Goal: Task Accomplishment & Management: Complete application form

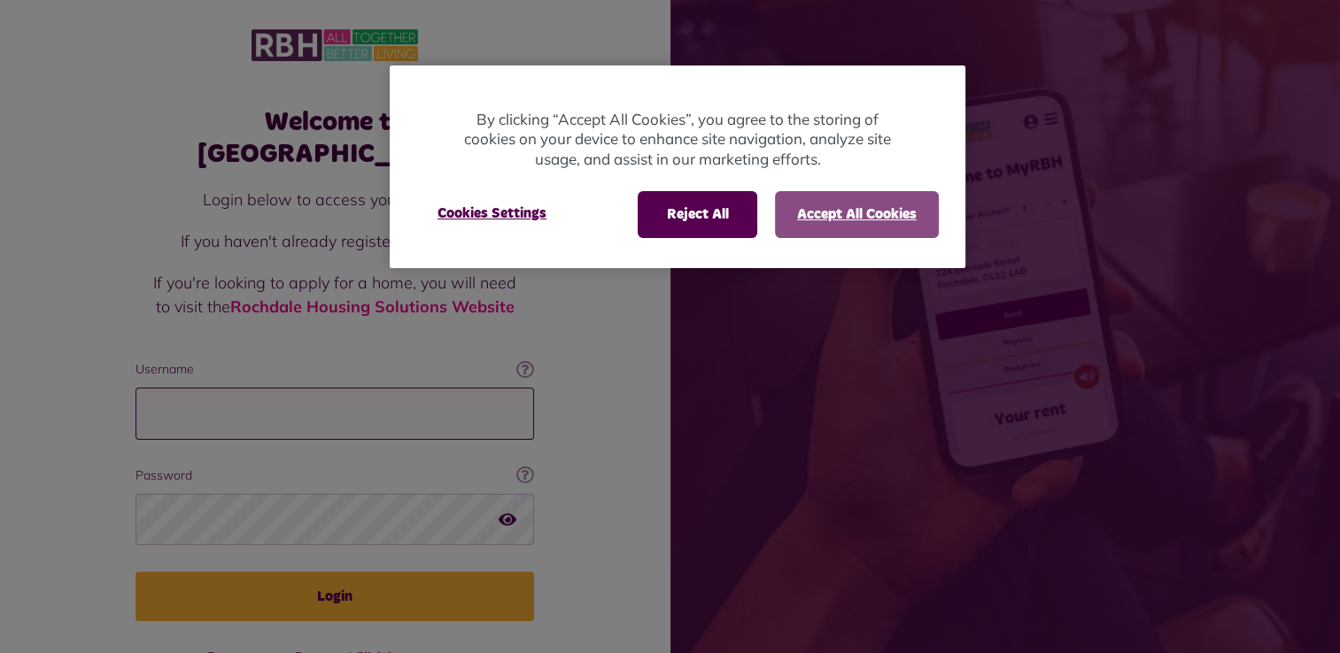
type input "**********"
click at [797, 215] on button "Accept All Cookies" at bounding box center [857, 214] width 164 height 46
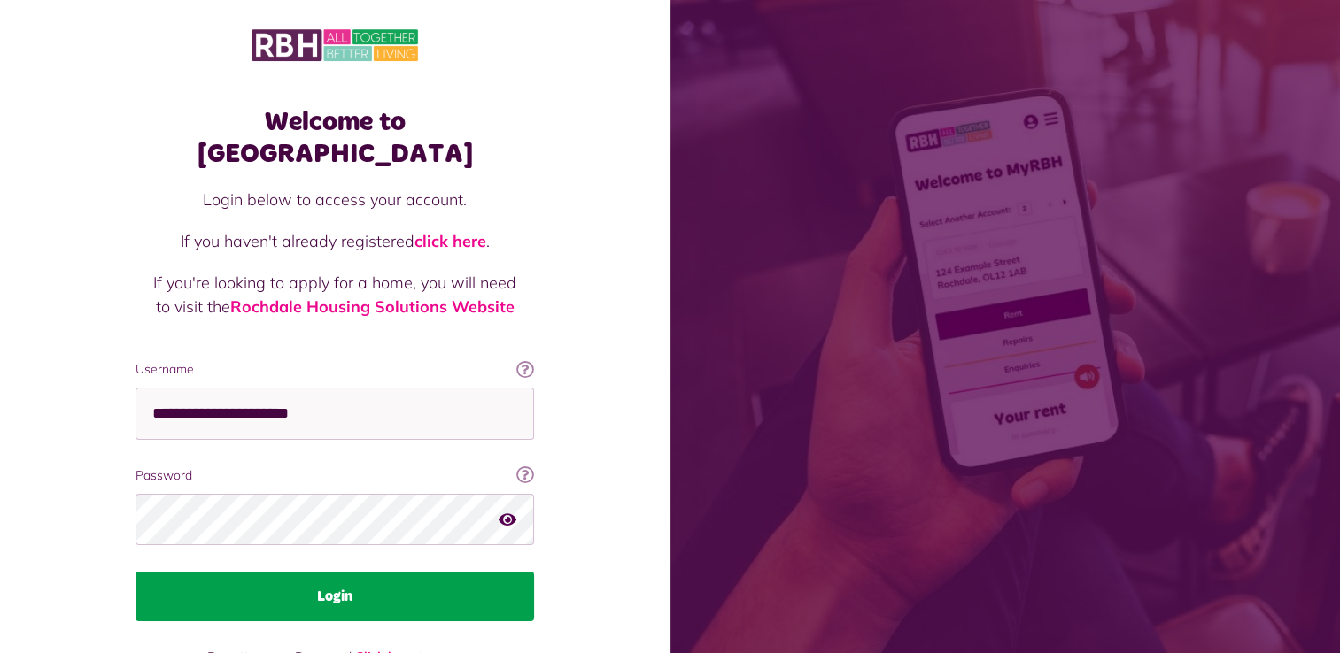
click at [361, 572] on button "Login" at bounding box center [334, 597] width 398 height 50
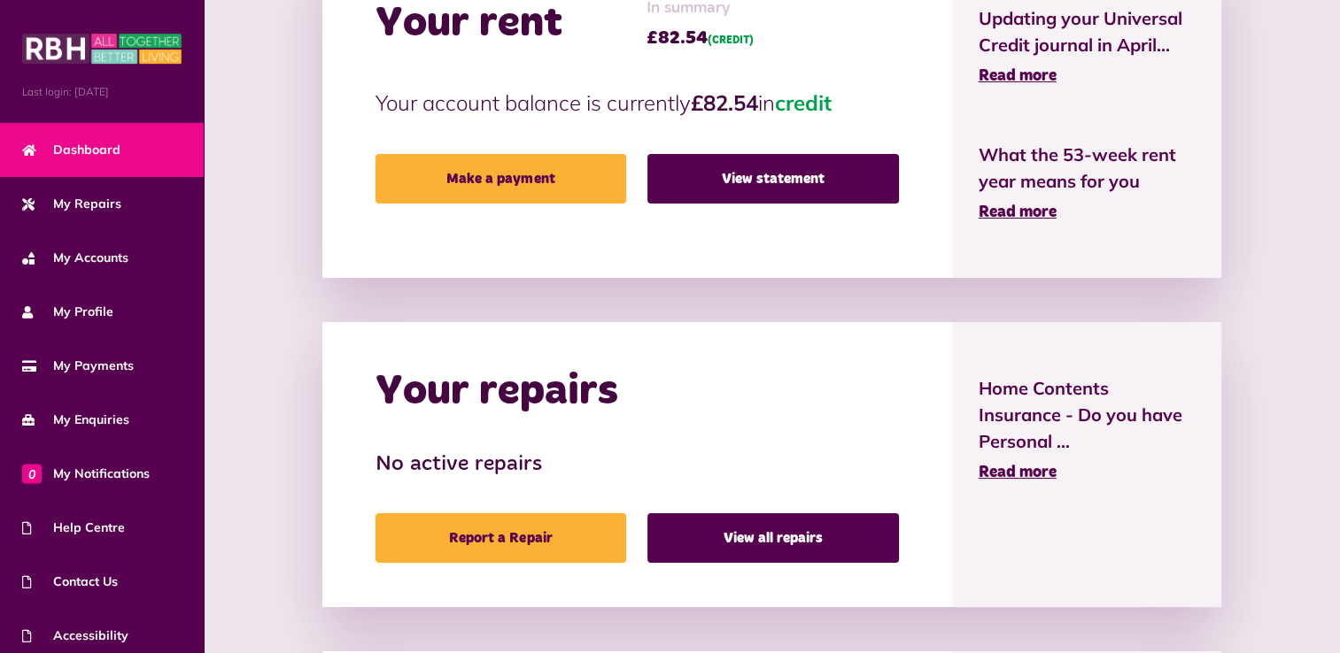
scroll to position [614, 0]
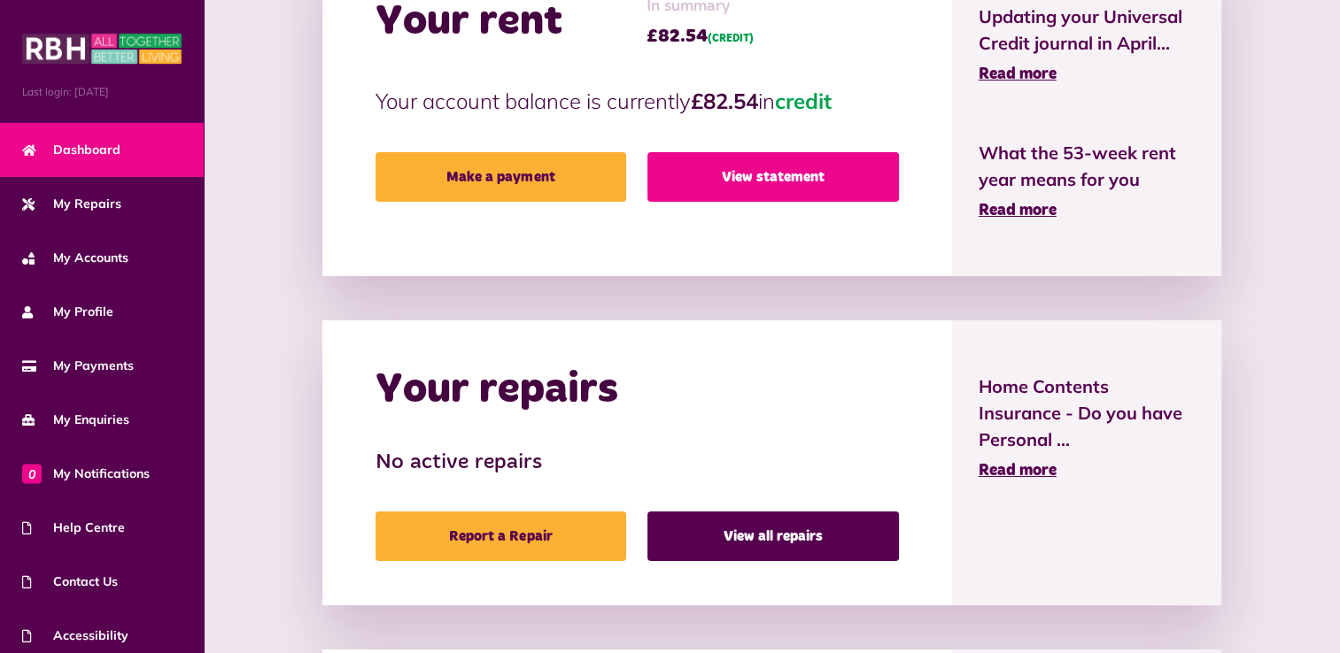
click at [797, 176] on link "View statement" at bounding box center [772, 177] width 251 height 50
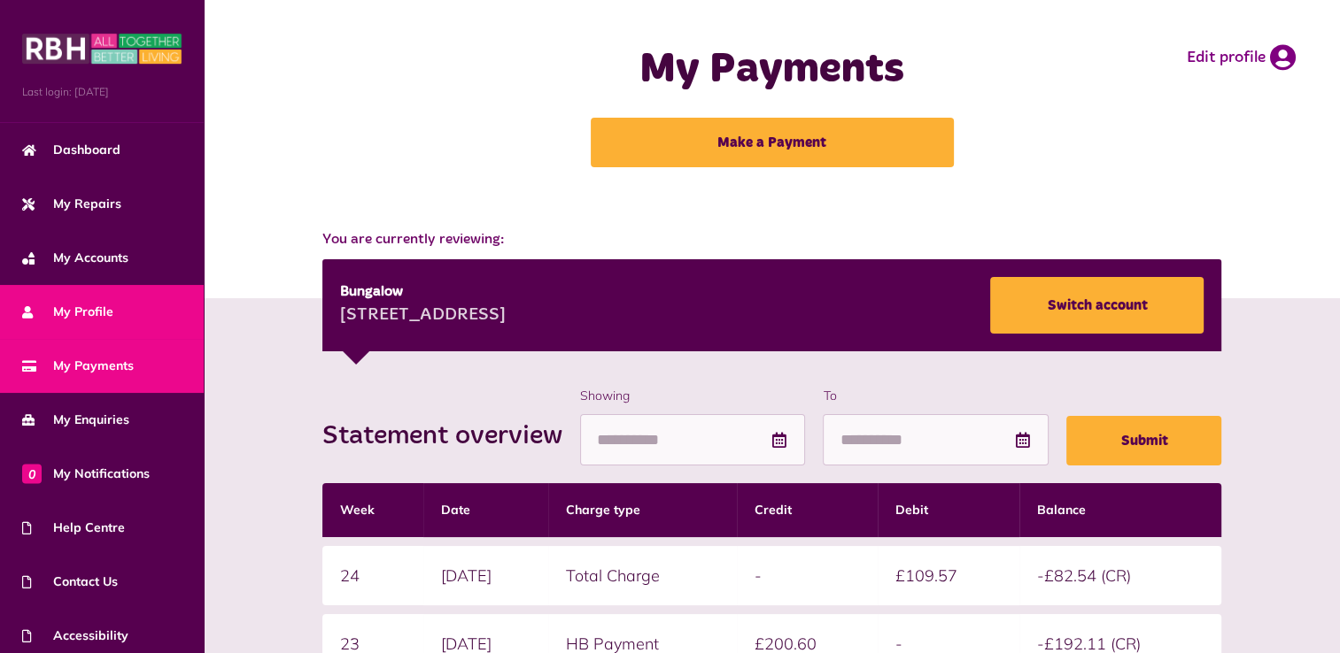
click at [97, 305] on span "My Profile" at bounding box center [67, 312] width 91 height 19
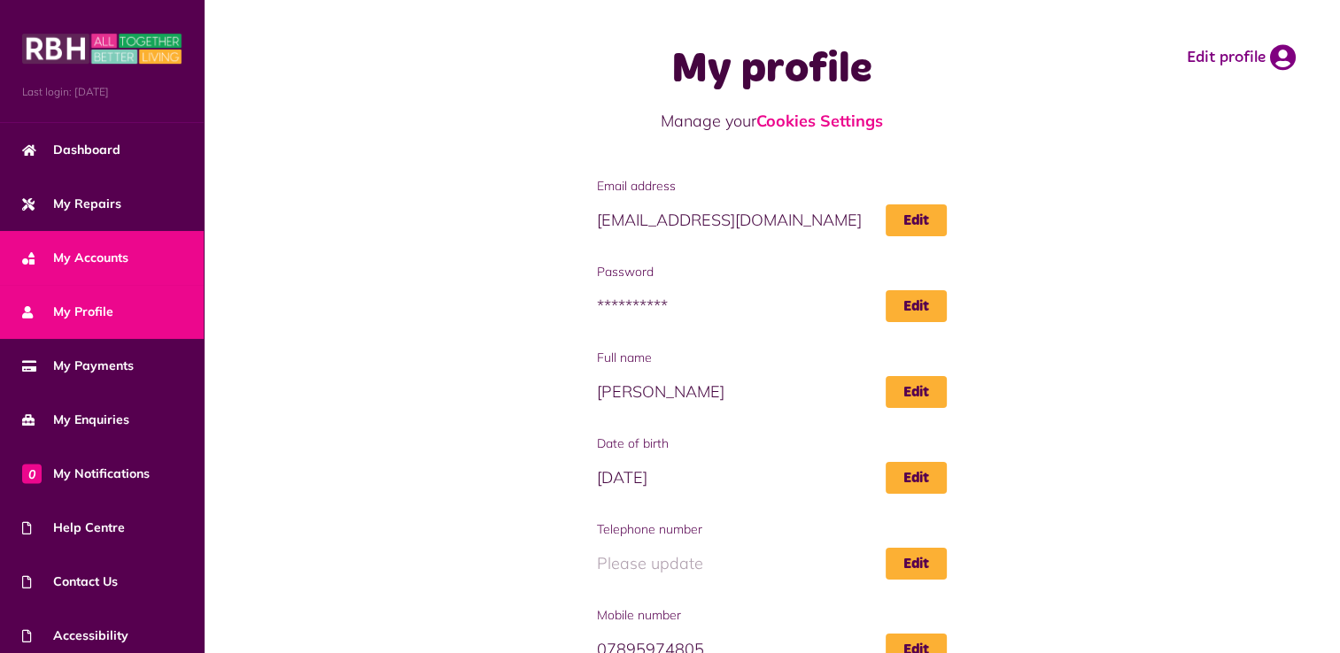
click at [97, 259] on span "My Accounts" at bounding box center [75, 258] width 106 height 19
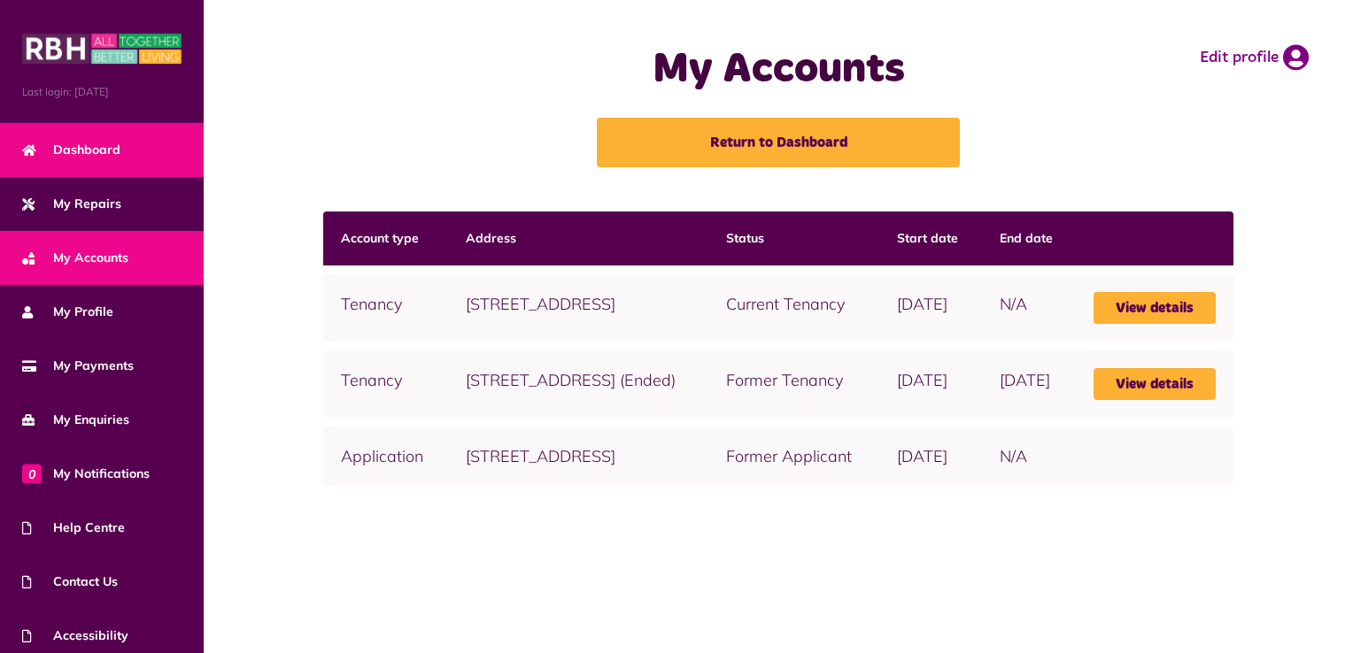
click at [77, 155] on span "Dashboard" at bounding box center [71, 150] width 98 height 19
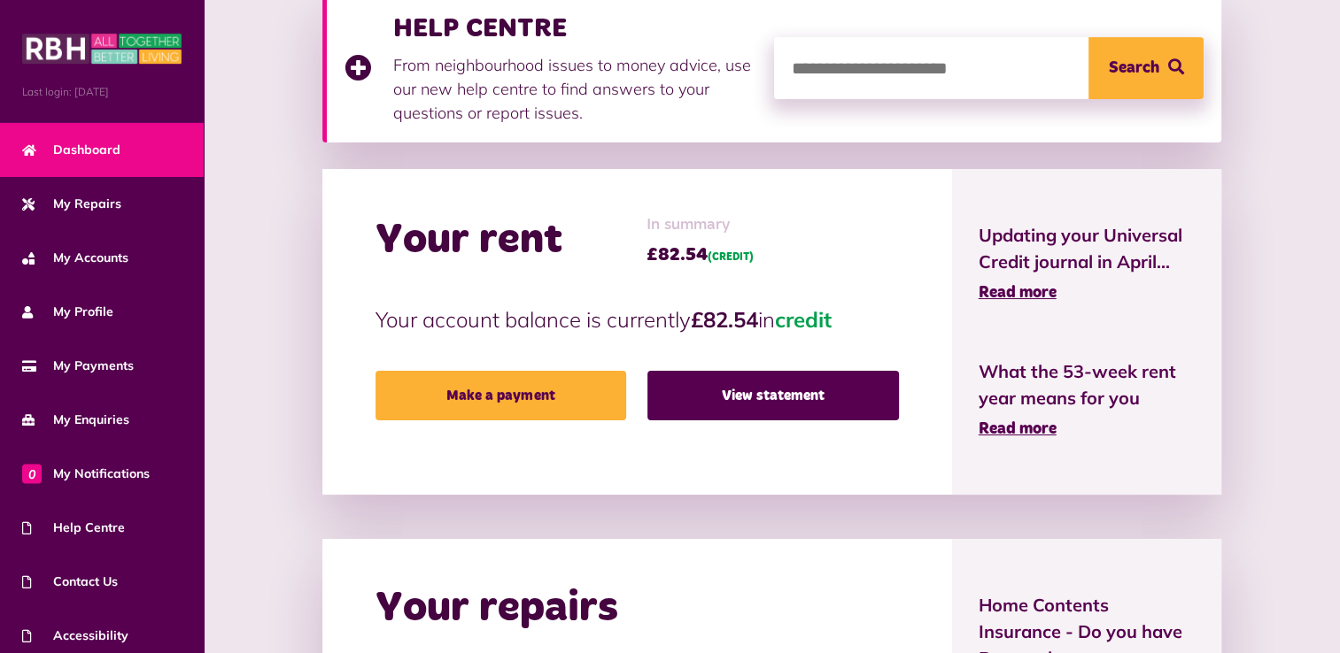
scroll to position [389, 0]
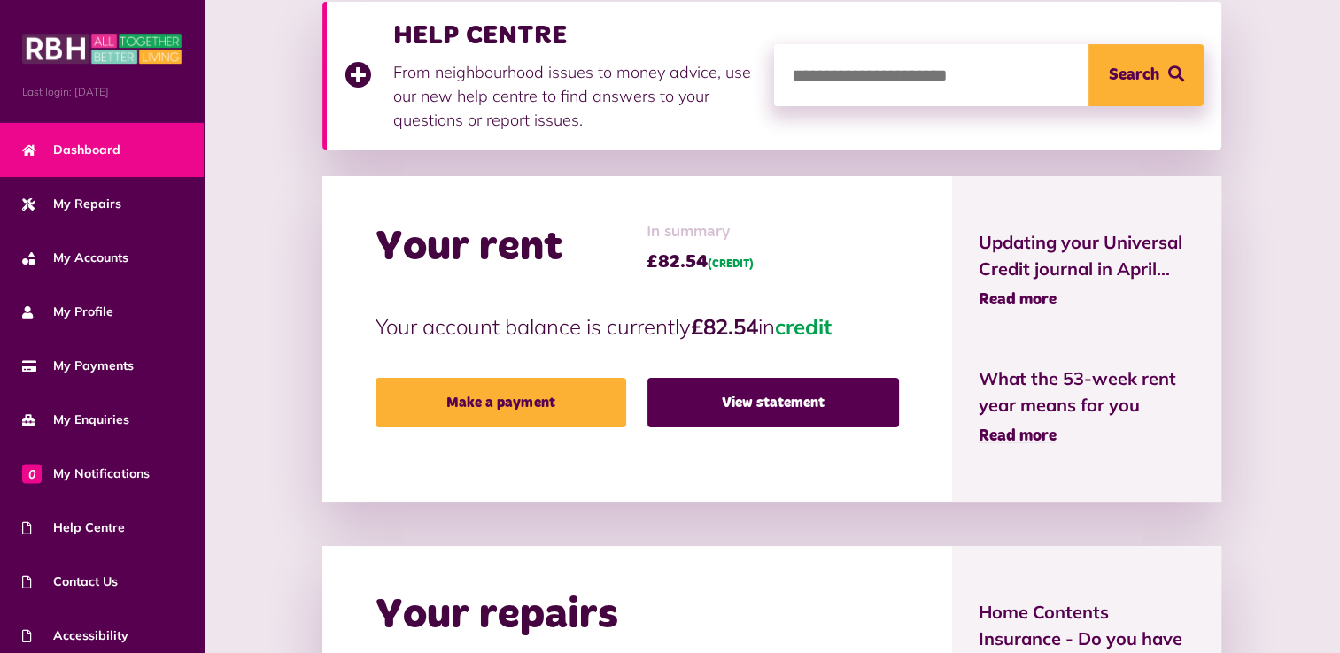
click at [1040, 299] on span "Read more" at bounding box center [1017, 300] width 78 height 16
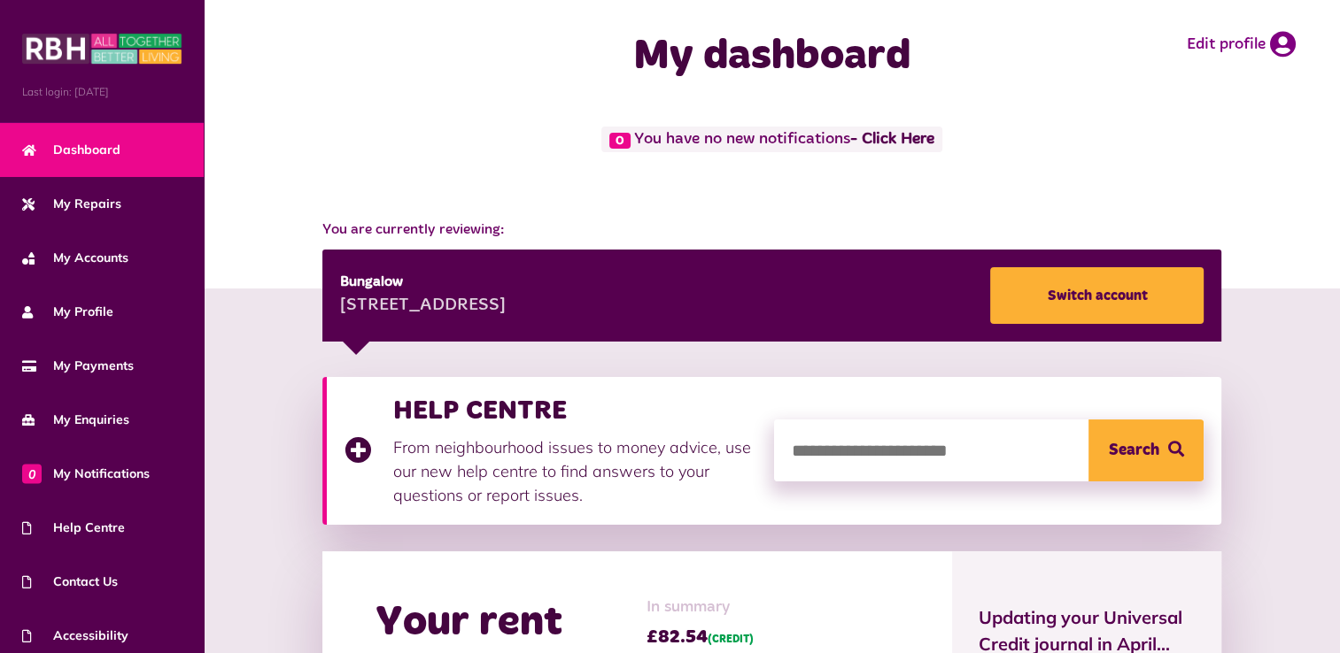
scroll to position [0, 0]
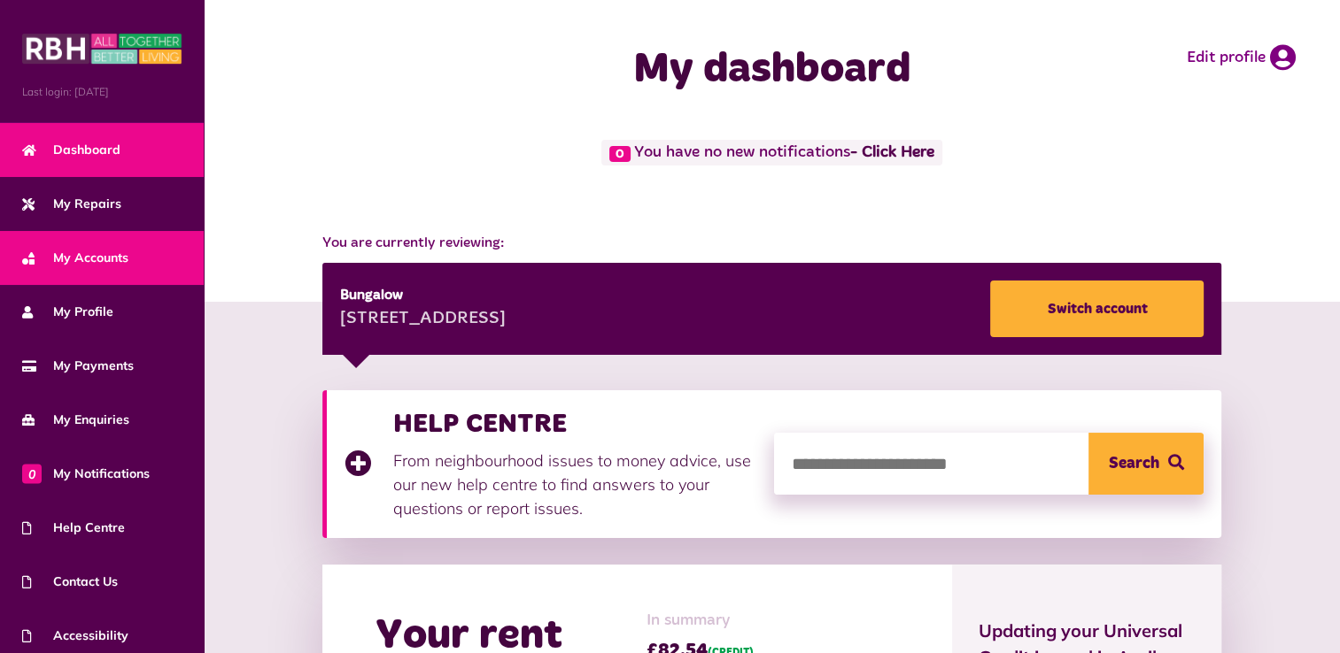
click at [92, 261] on span "My Accounts" at bounding box center [75, 258] width 106 height 19
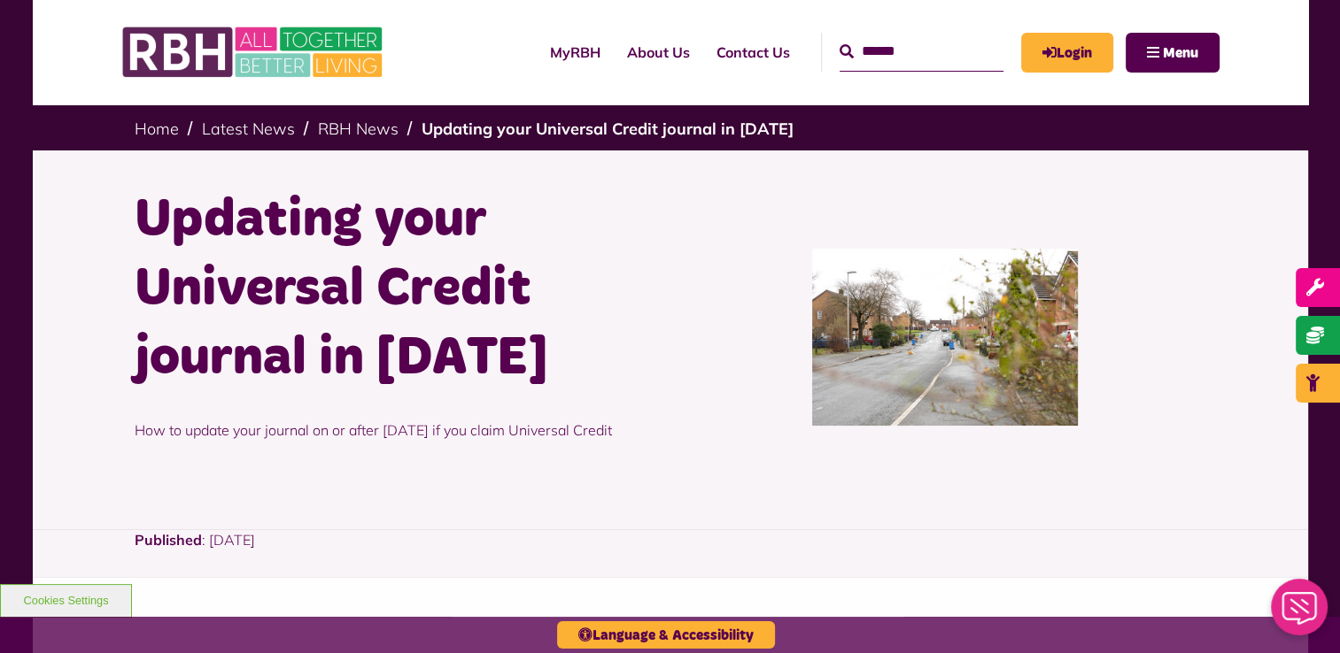
click at [901, 66] on input "Search" at bounding box center [921, 52] width 164 height 38
click at [864, 61] on input "Search" at bounding box center [921, 52] width 164 height 38
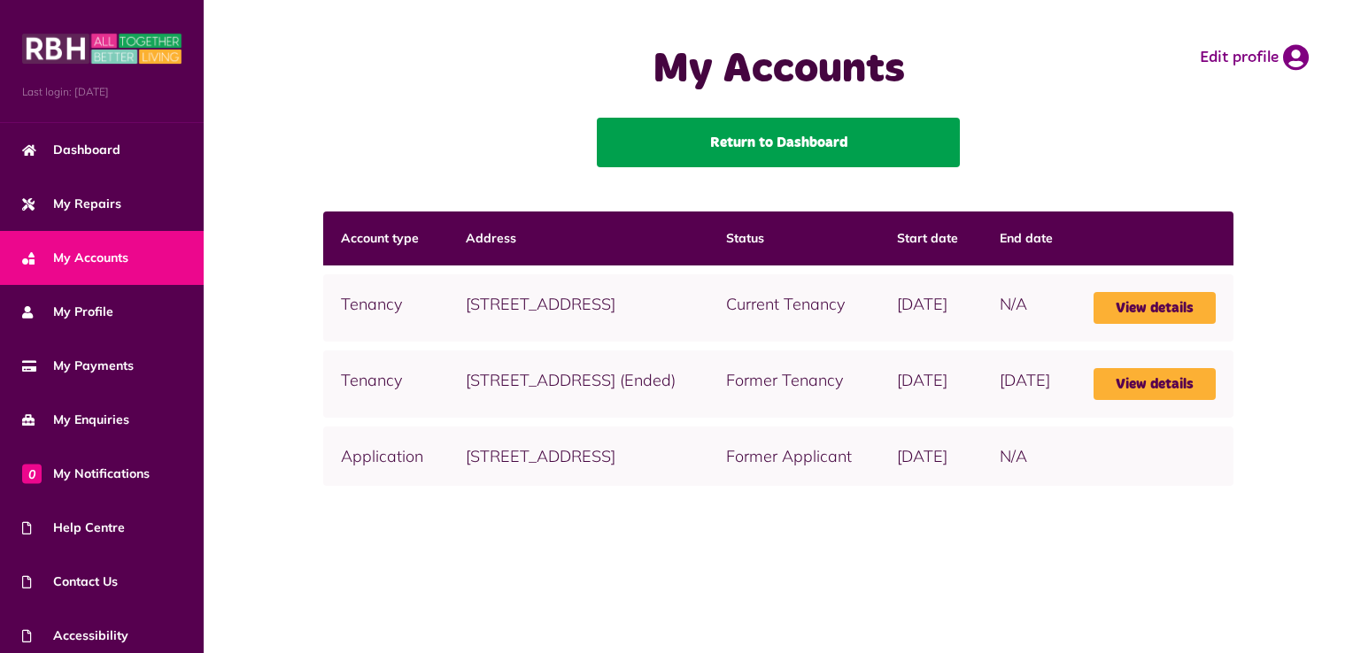
click at [838, 145] on link "Return to Dashboard" at bounding box center [778, 143] width 363 height 50
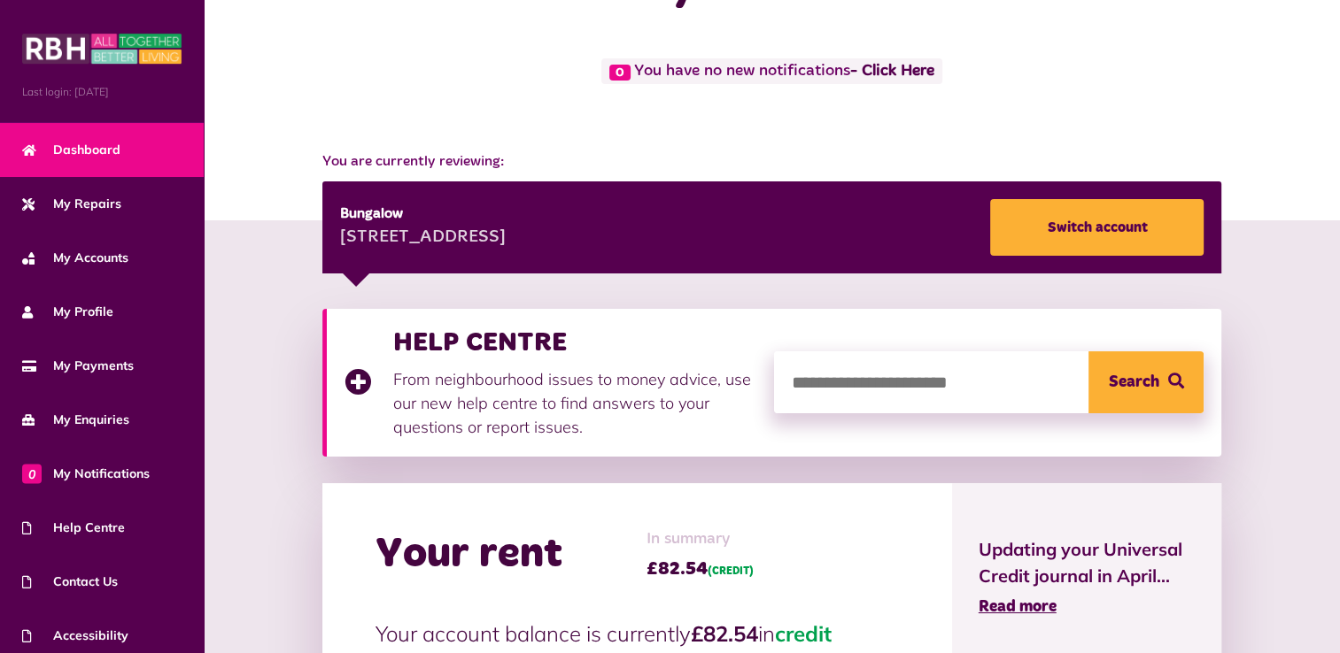
scroll to position [101, 0]
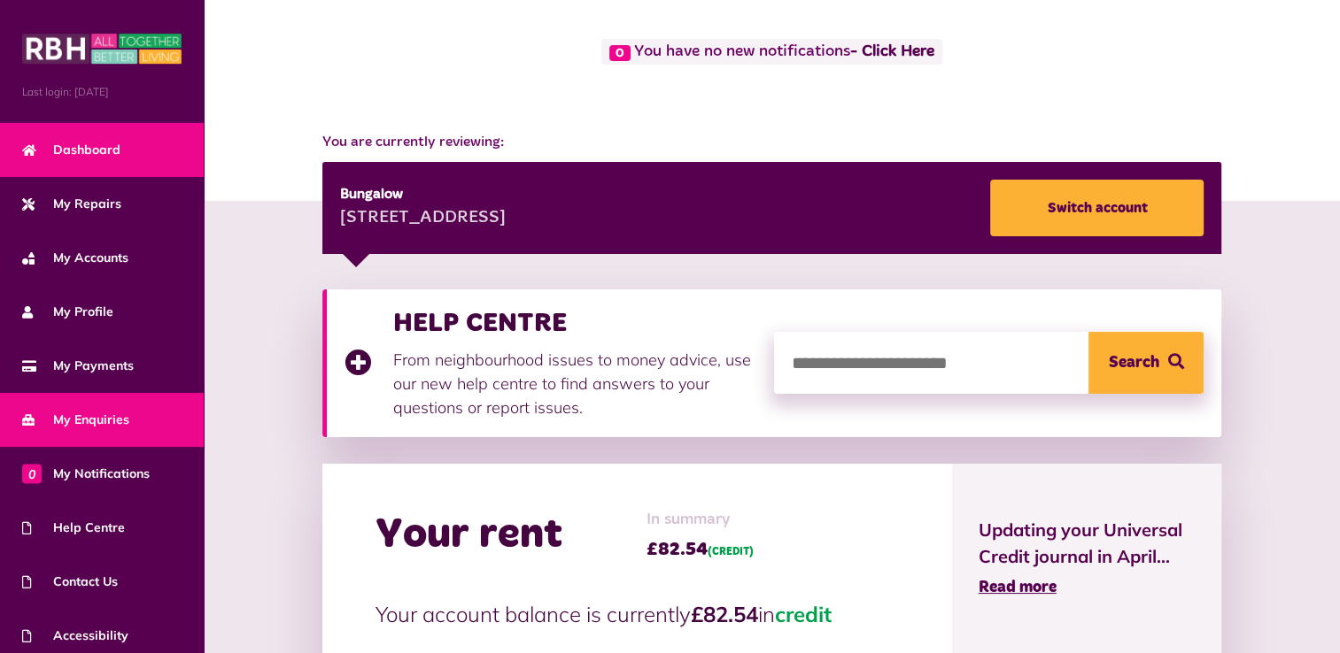
click at [103, 421] on span "My Enquiries" at bounding box center [75, 420] width 107 height 19
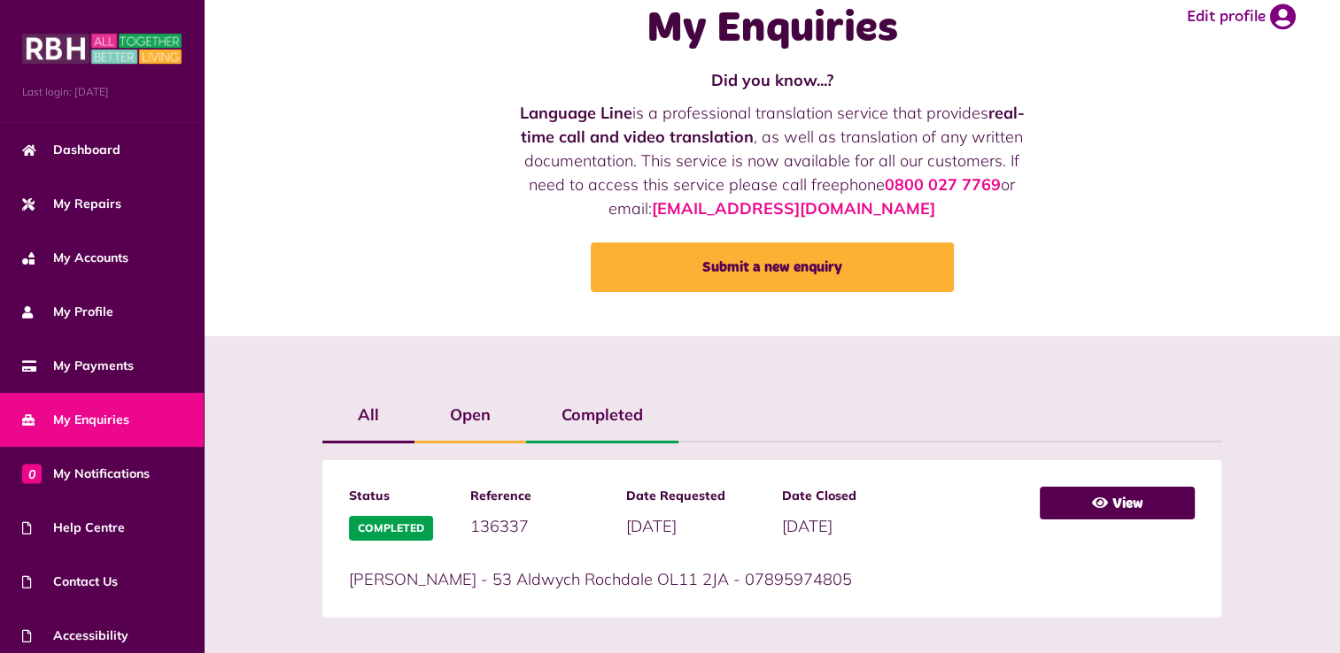
scroll to position [27, 0]
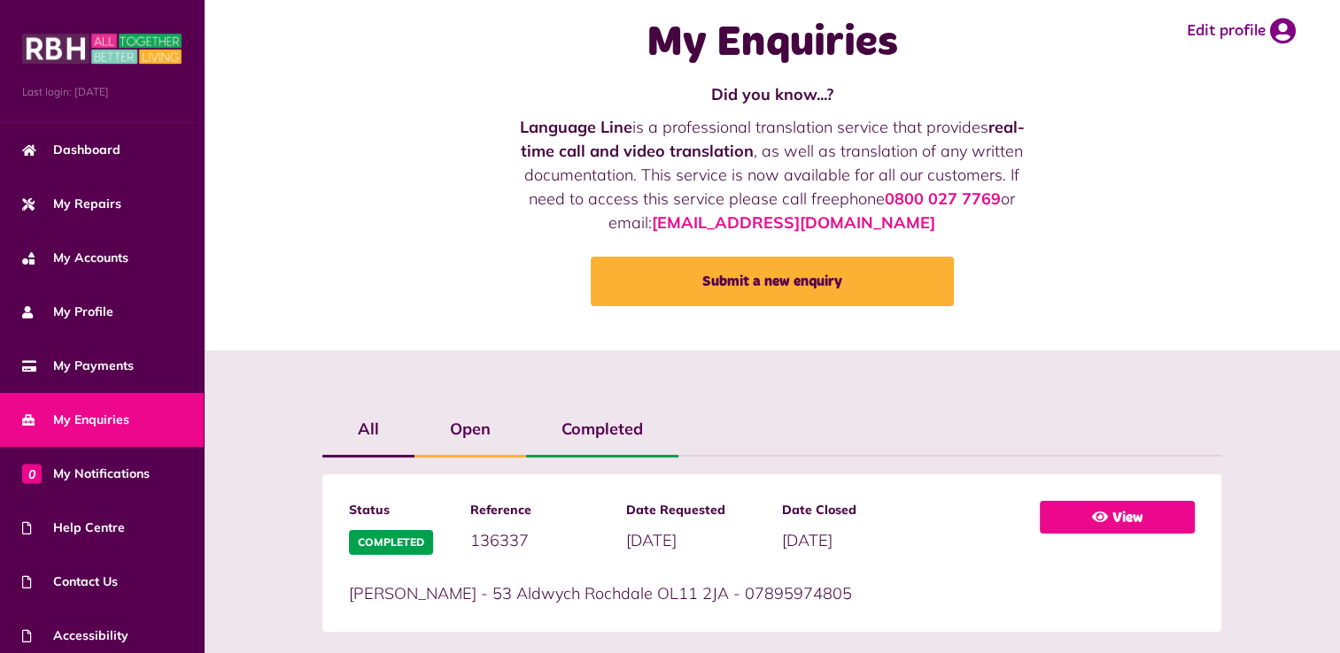
click at [1112, 509] on link "View" at bounding box center [1117, 517] width 155 height 33
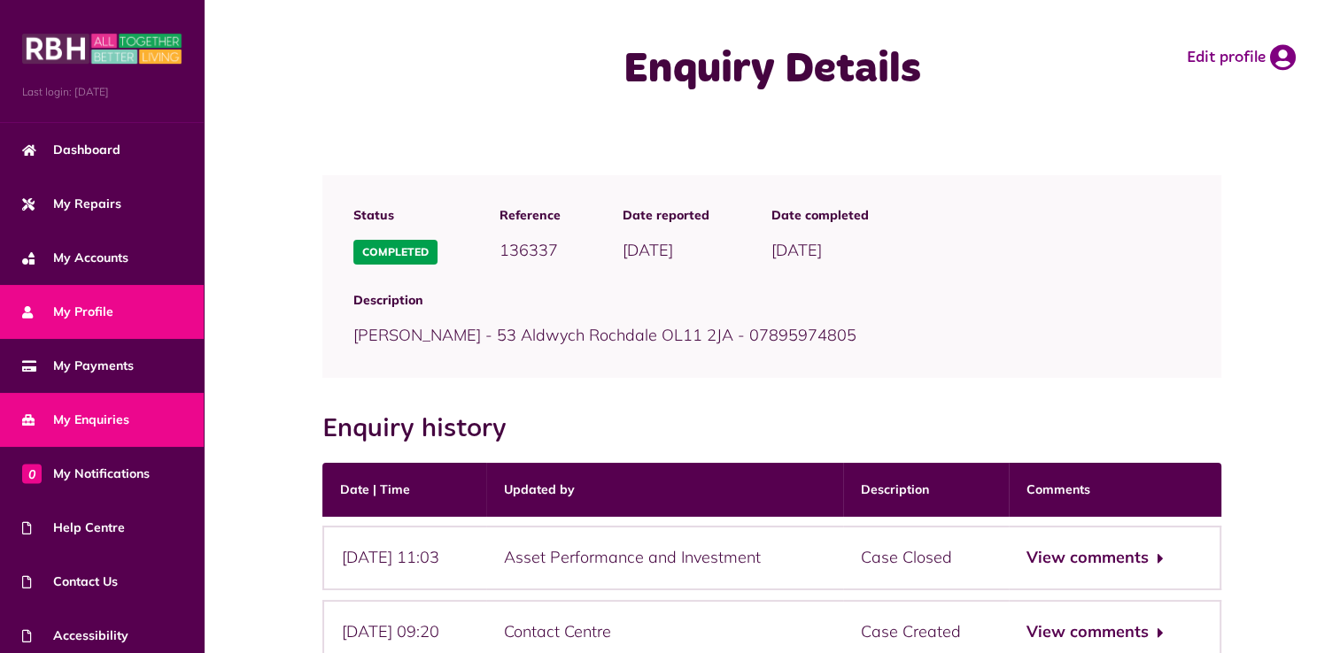
click at [93, 308] on span "My Profile" at bounding box center [67, 312] width 91 height 19
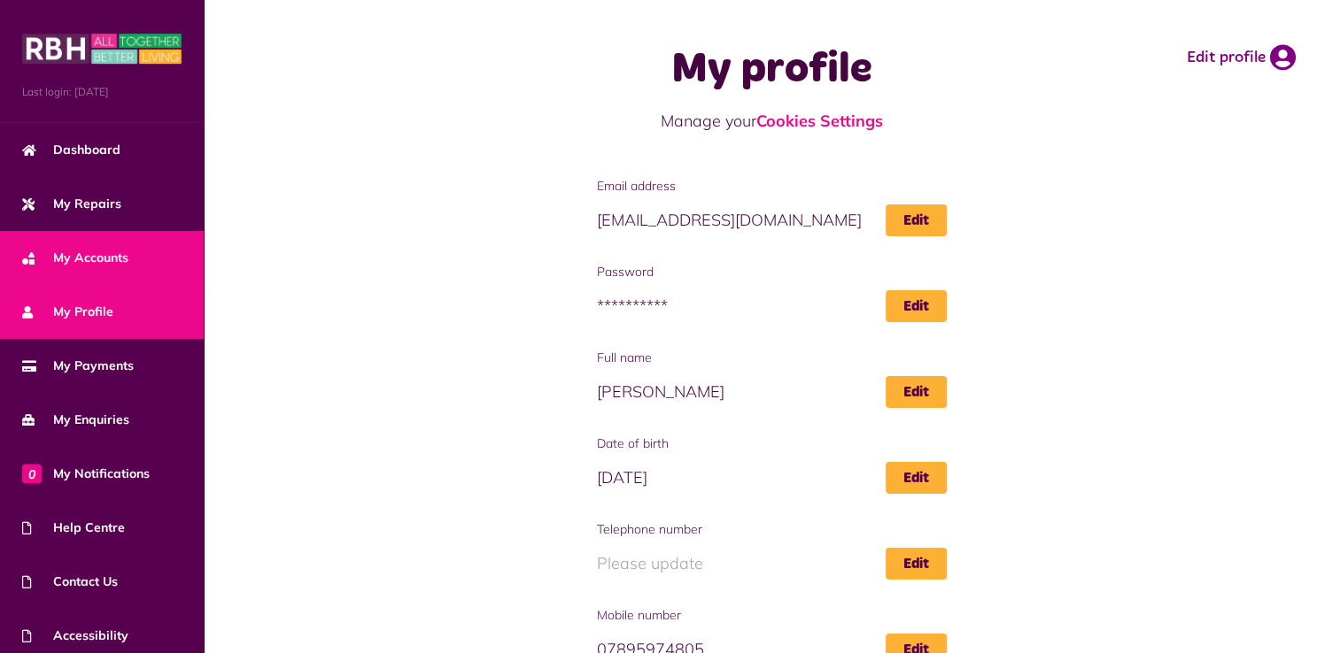
click at [90, 249] on span "My Accounts" at bounding box center [75, 258] width 106 height 19
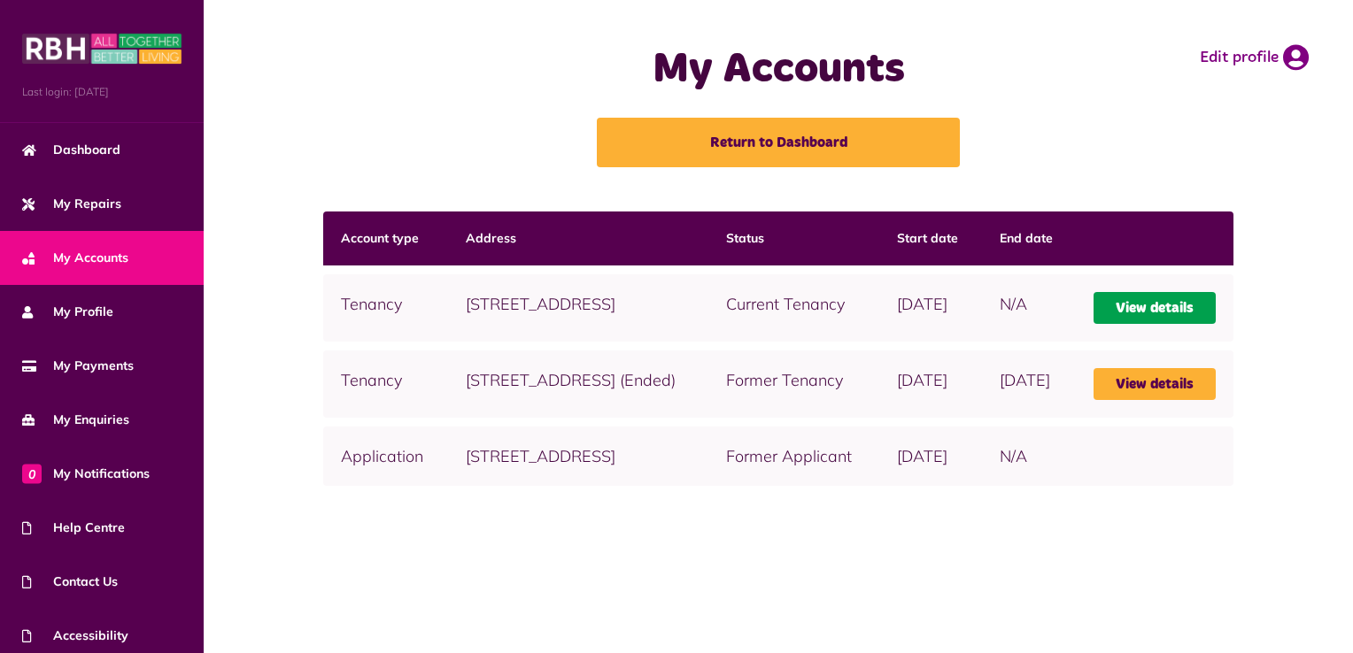
click at [1184, 306] on link "View details" at bounding box center [1155, 308] width 122 height 32
click at [1182, 307] on link "View details" at bounding box center [1155, 308] width 122 height 32
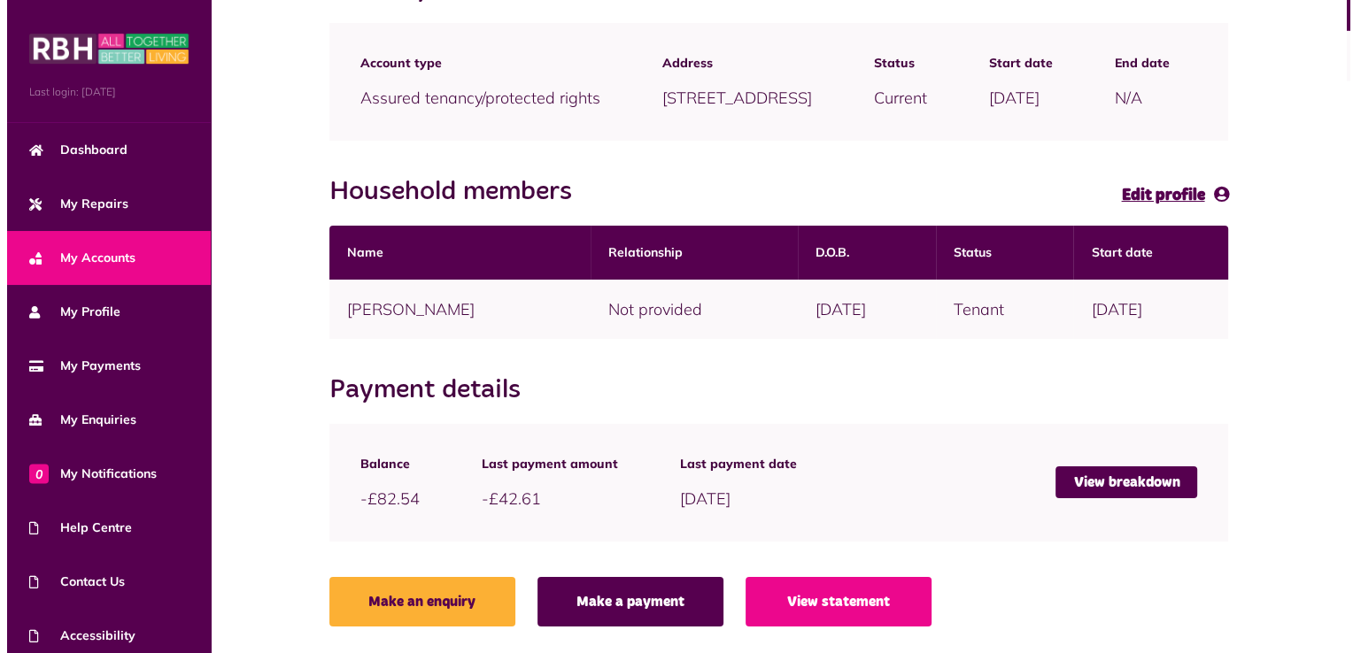
scroll to position [261, 0]
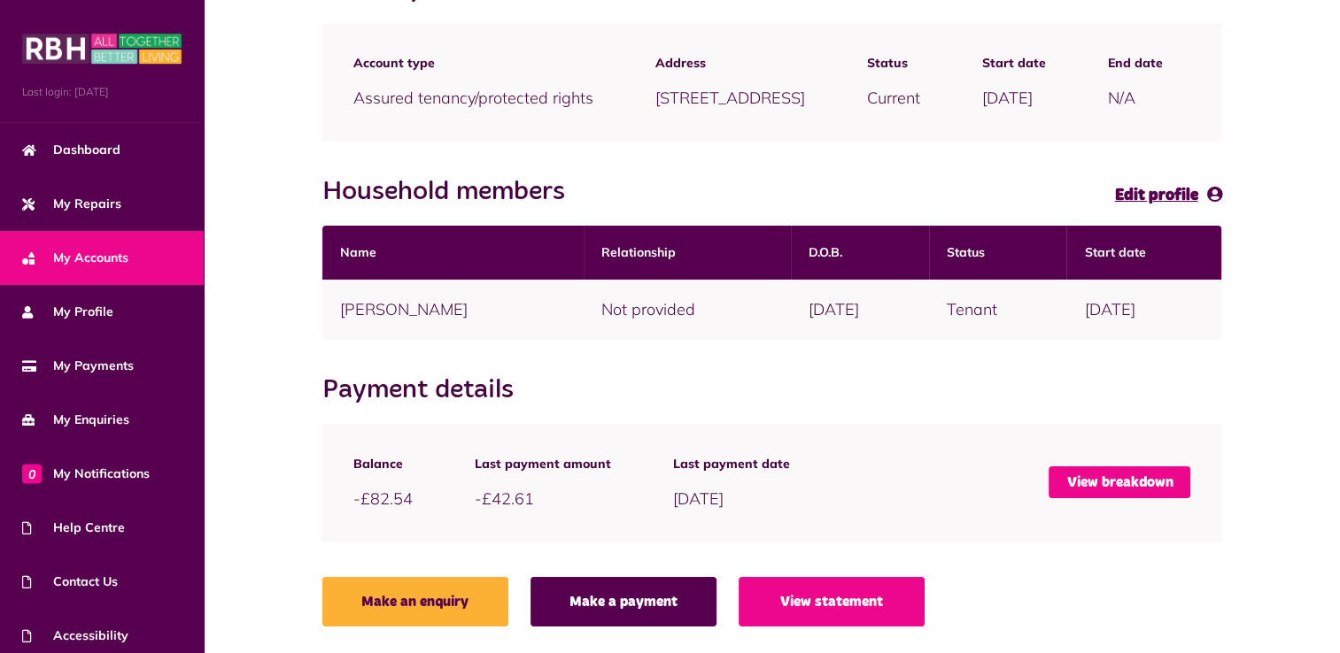
click at [1158, 473] on link "View breakdown" at bounding box center [1119, 483] width 142 height 32
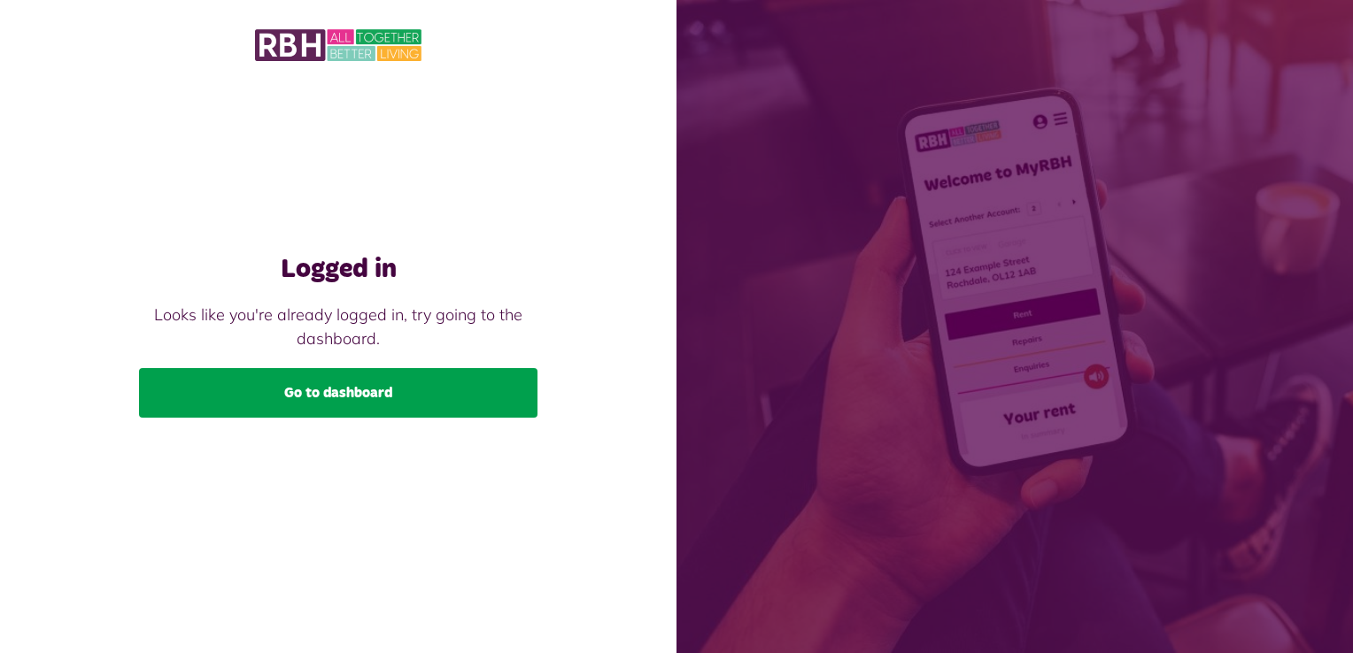
drag, startPoint x: 0, startPoint y: 0, endPoint x: 427, endPoint y: 388, distance: 576.7
click at [427, 388] on link "Go to dashboard" at bounding box center [338, 393] width 398 height 50
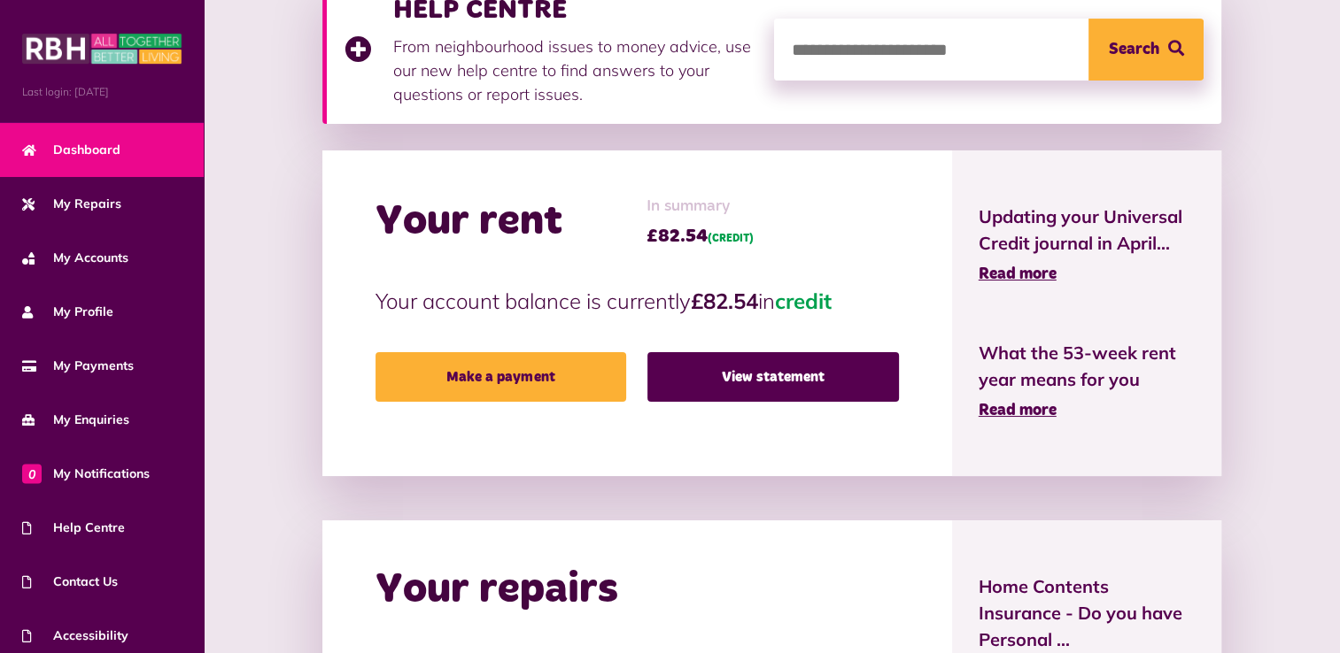
scroll to position [361, 0]
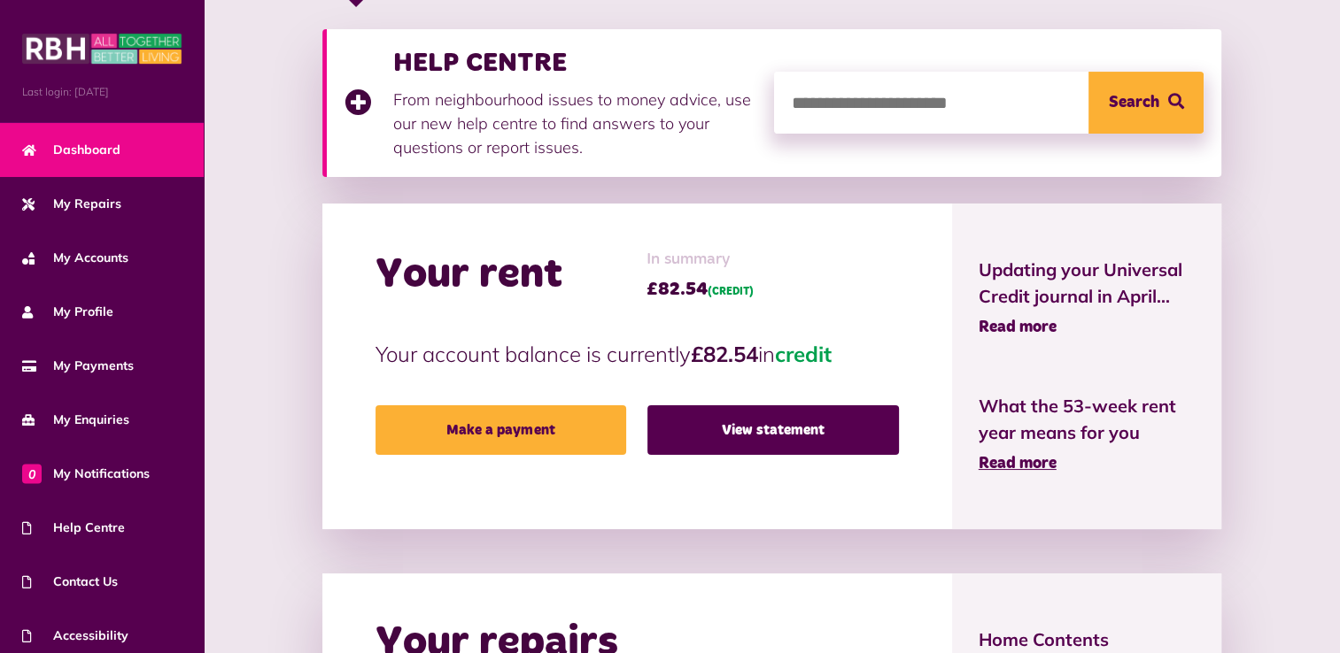
click at [1011, 327] on span "Read more" at bounding box center [1017, 328] width 78 height 16
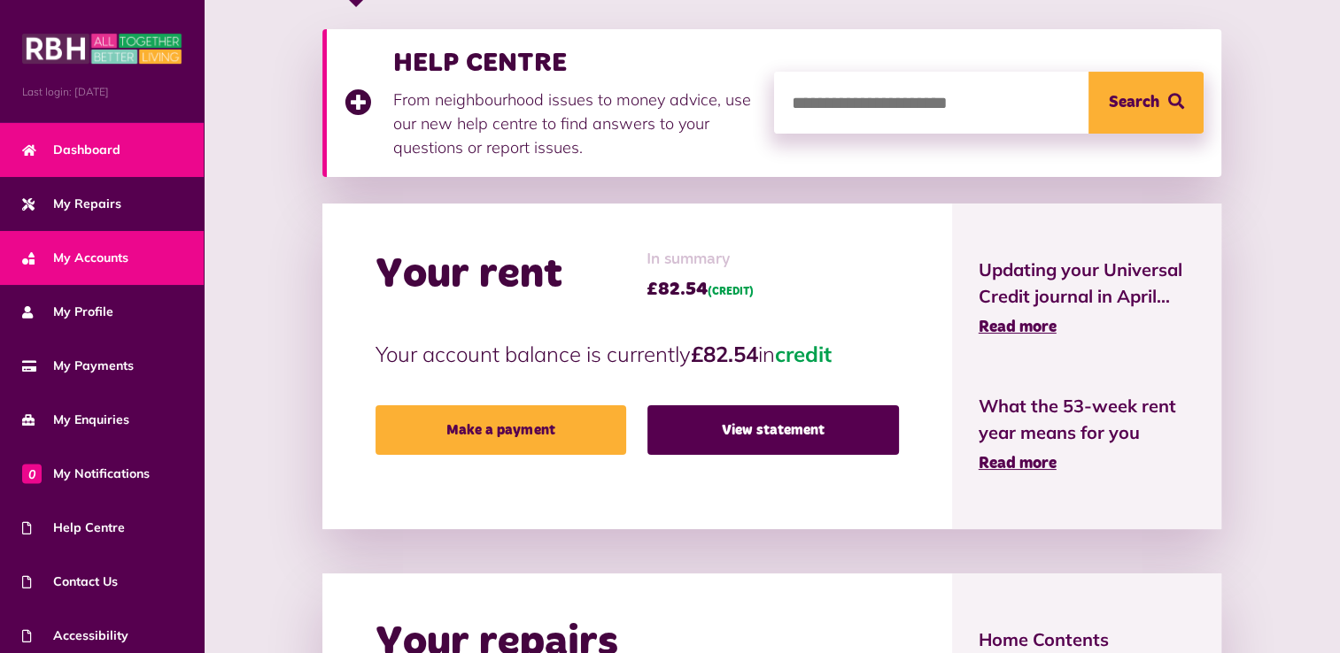
click at [92, 260] on span "My Accounts" at bounding box center [75, 258] width 106 height 19
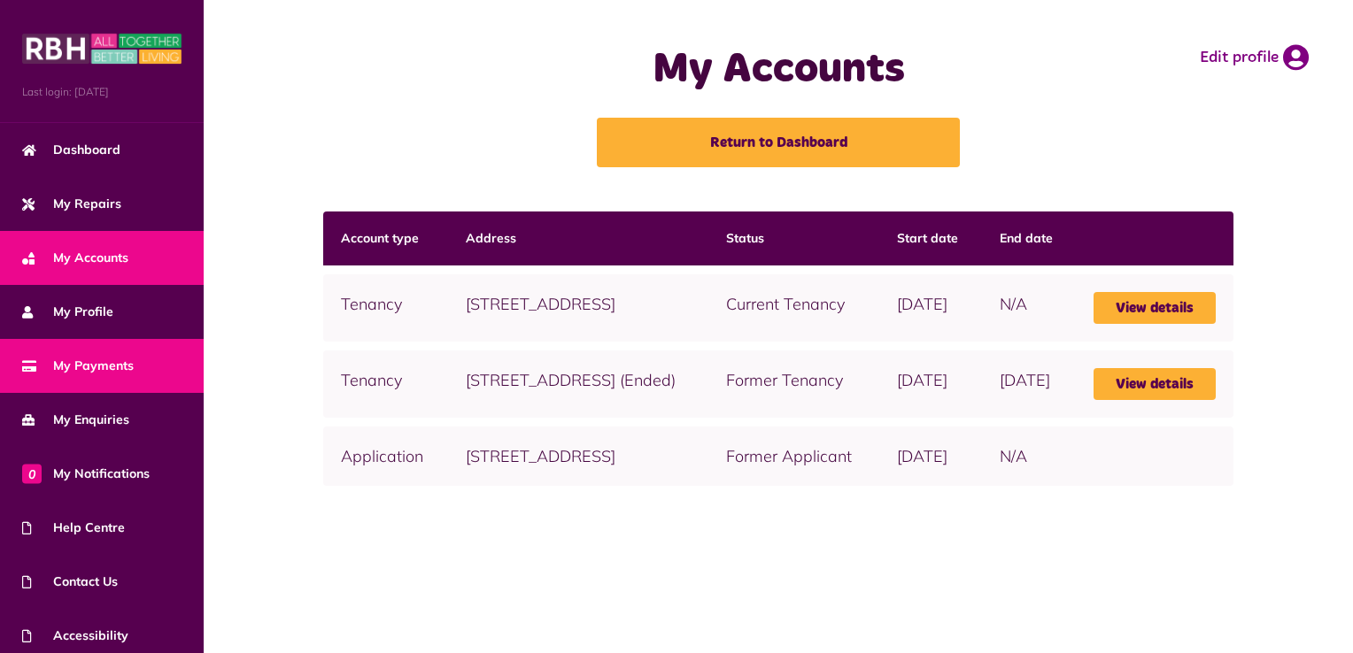
click at [89, 366] on span "My Payments" at bounding box center [78, 366] width 112 height 19
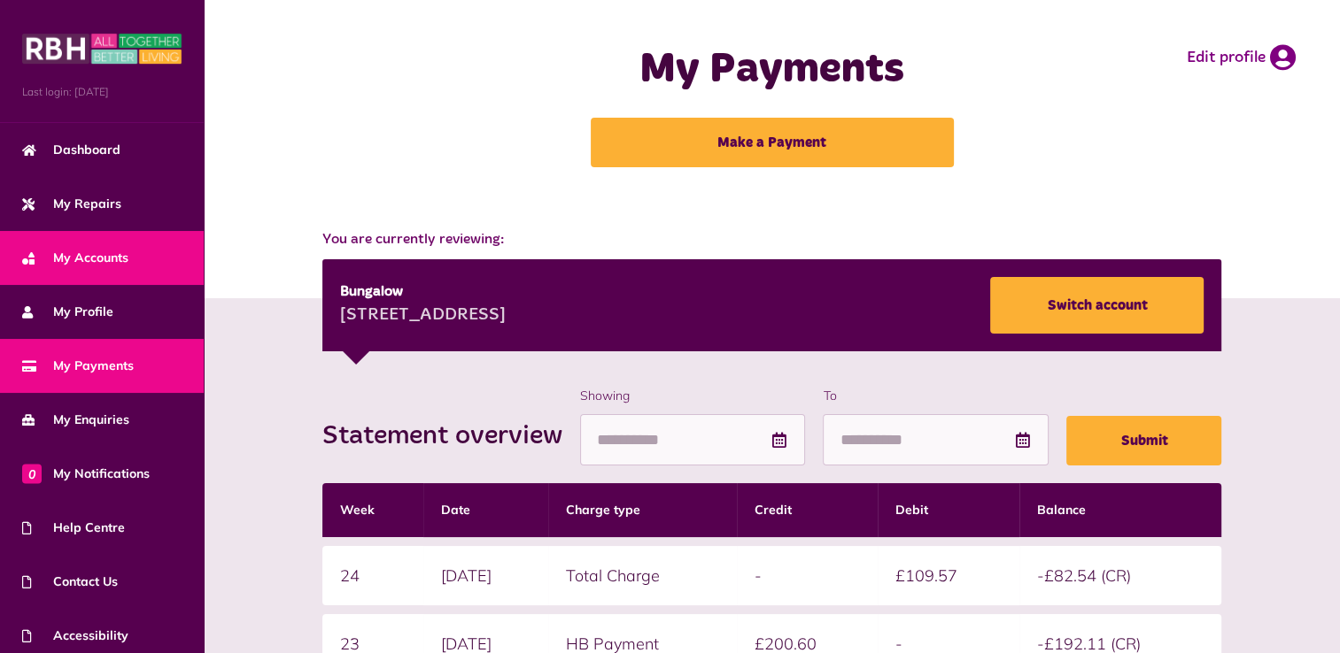
click at [113, 250] on span "My Accounts" at bounding box center [75, 258] width 106 height 19
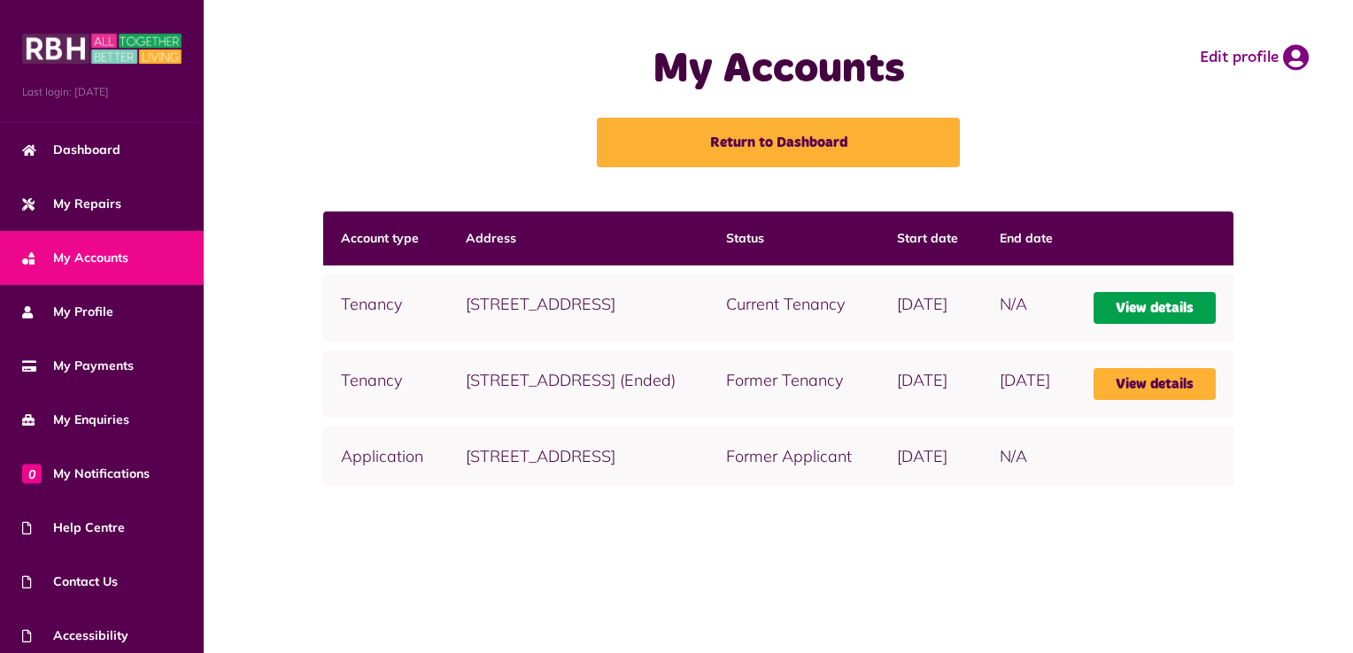
click at [1177, 299] on link "View details" at bounding box center [1155, 308] width 122 height 32
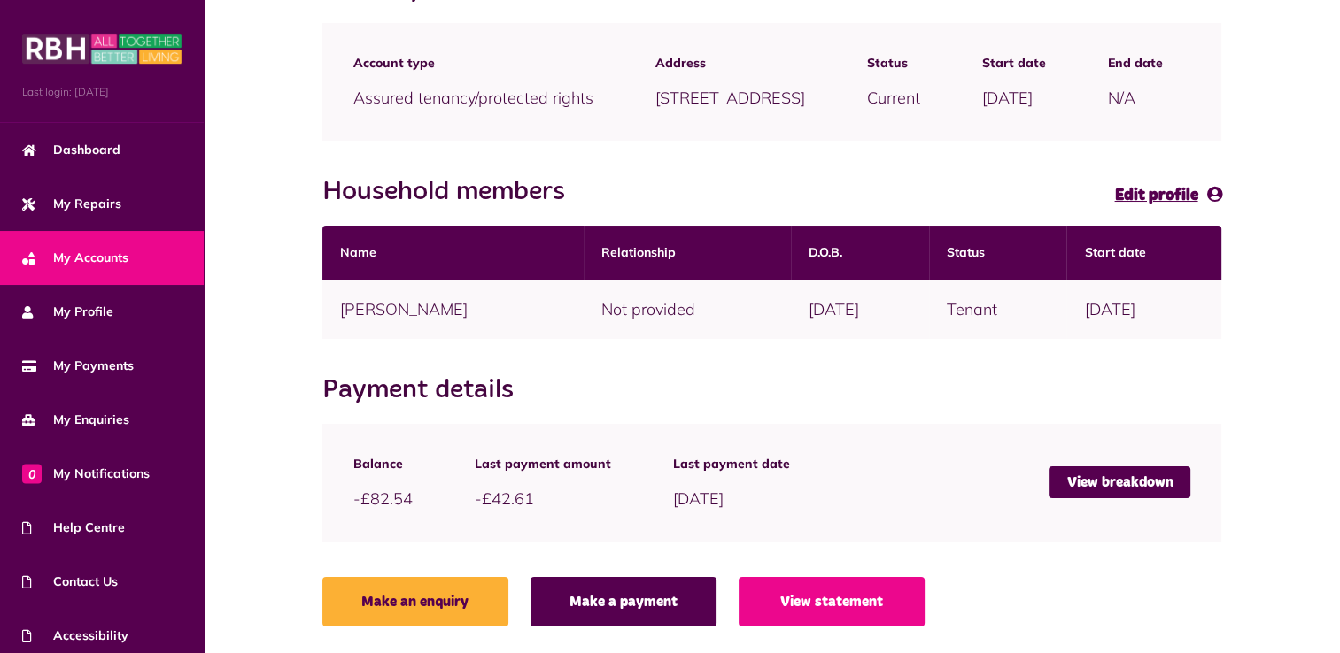
scroll to position [261, 0]
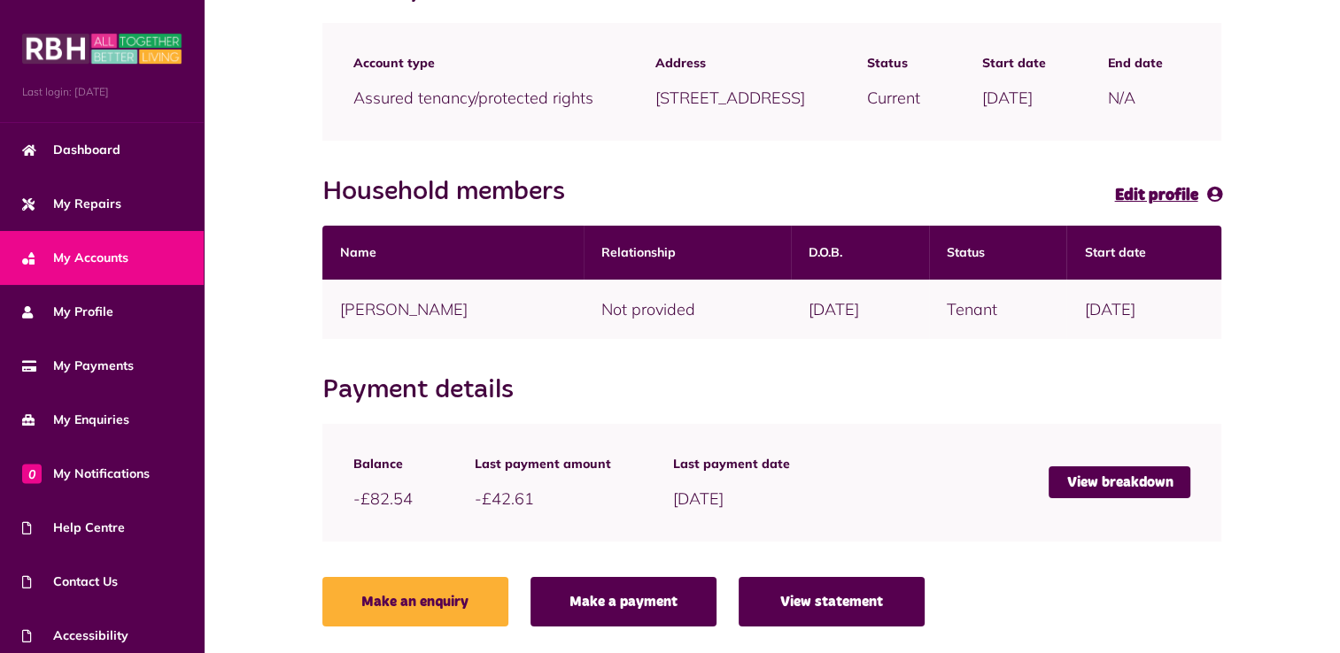
click at [854, 613] on link "View statement" at bounding box center [831, 602] width 186 height 50
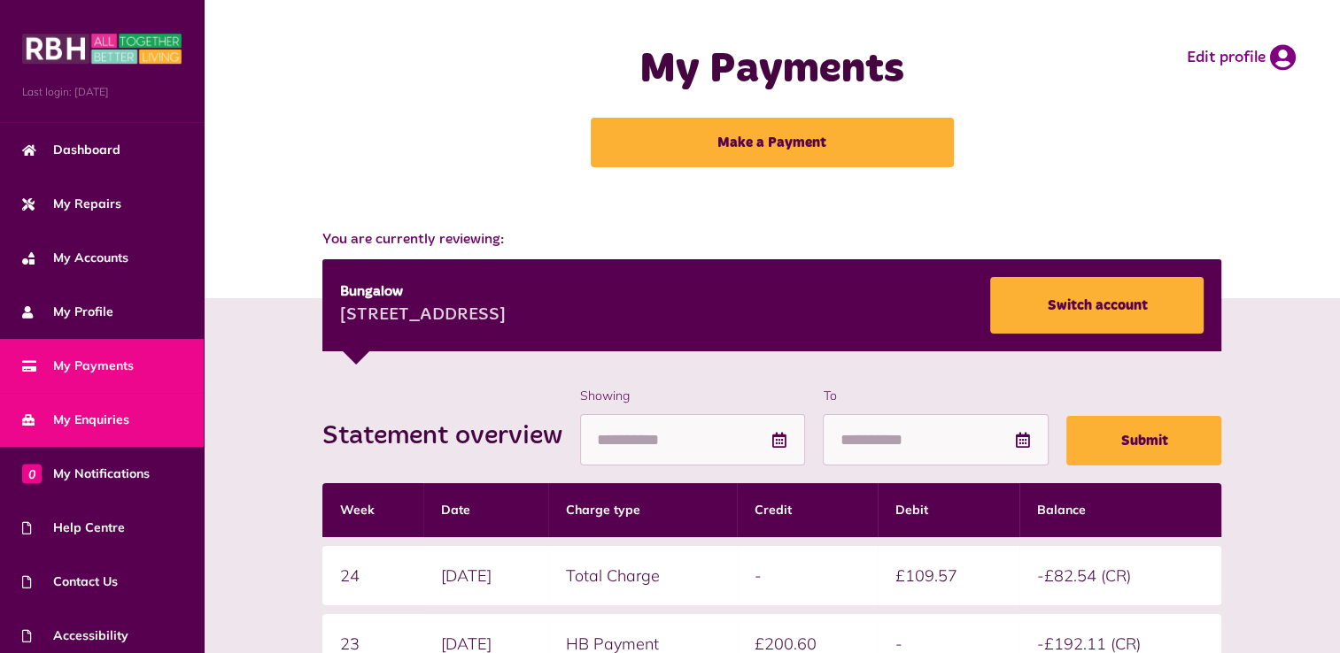
click at [96, 418] on span "My Enquiries" at bounding box center [75, 420] width 107 height 19
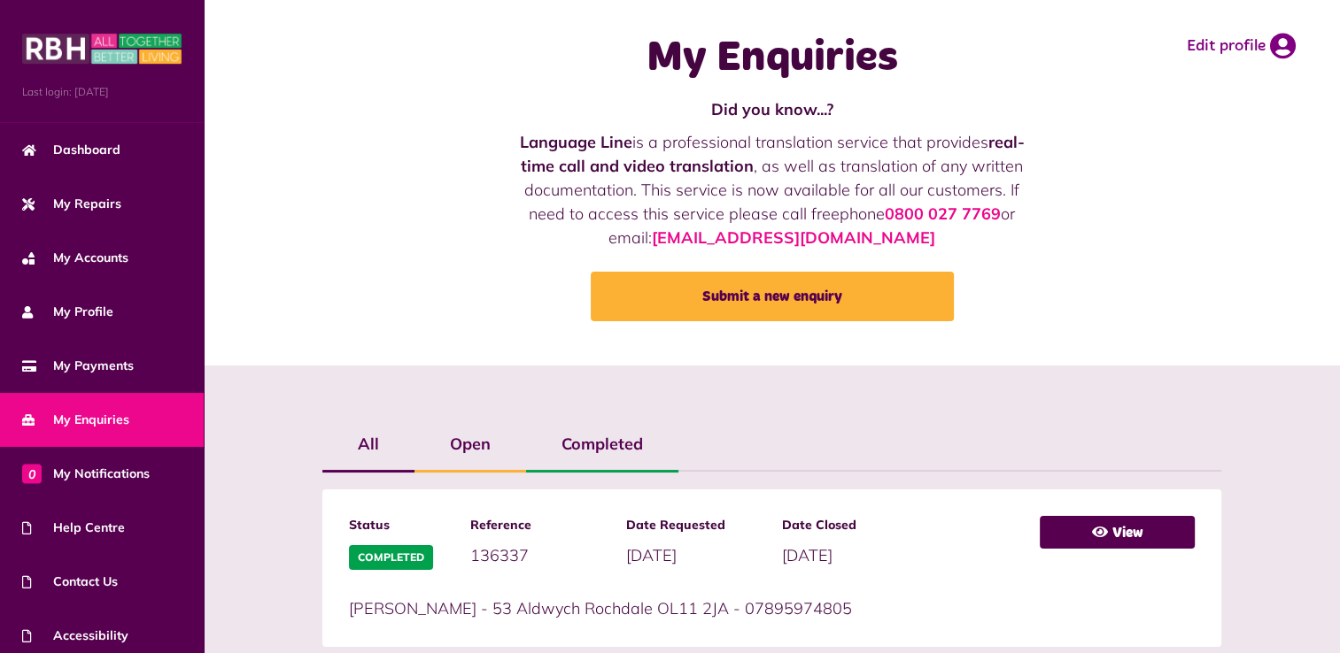
scroll to position [10, 0]
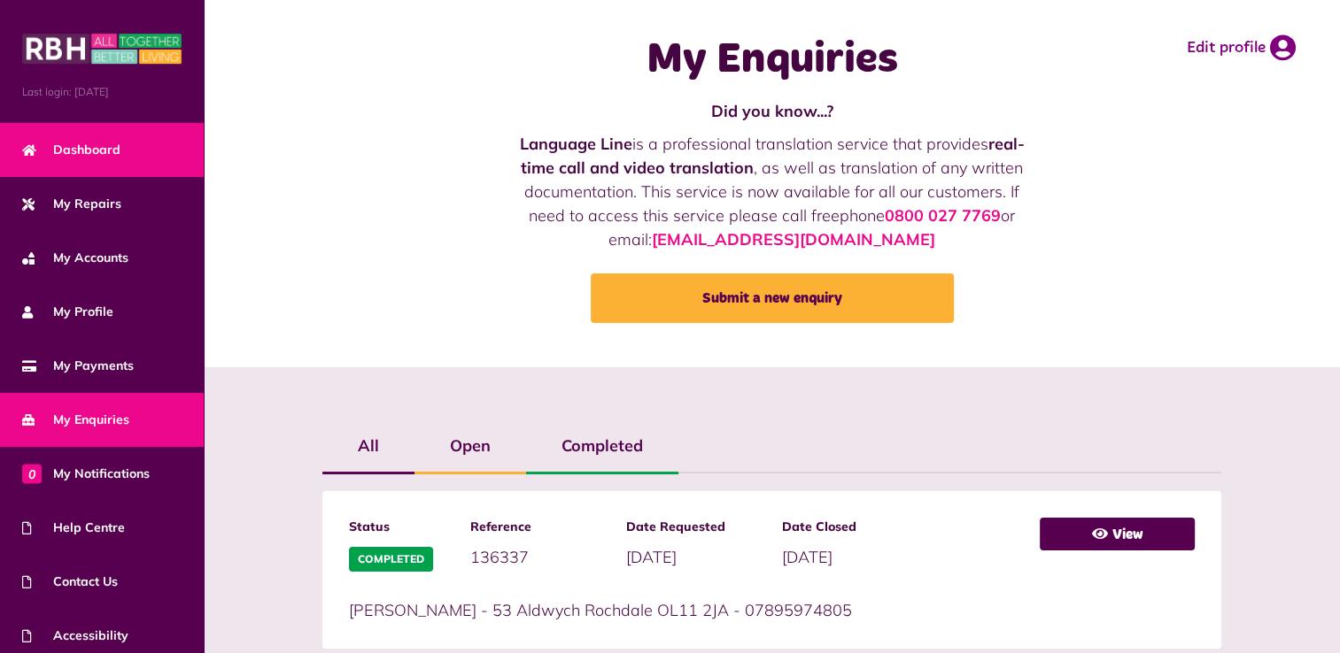
click at [117, 136] on link "Dashboard" at bounding box center [102, 150] width 204 height 54
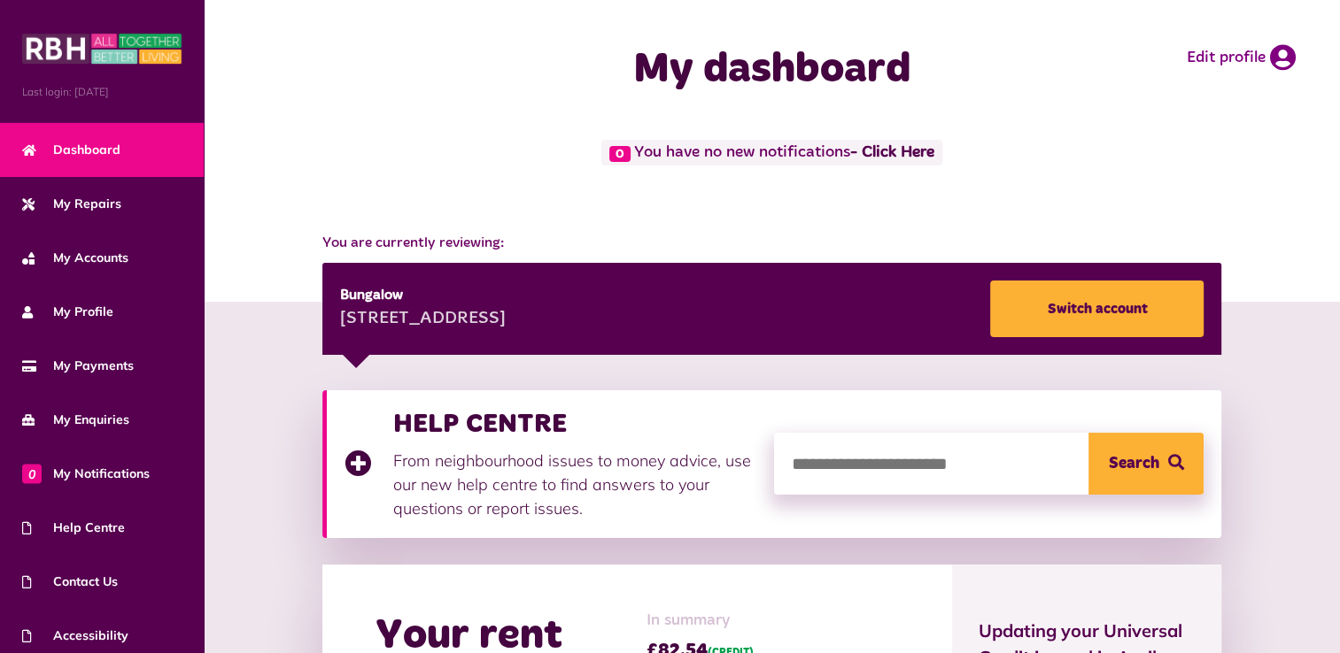
click at [936, 476] on input "search" at bounding box center [988, 464] width 429 height 62
type input "**********"
click at [1088, 433] on button "Search" at bounding box center [1145, 464] width 115 height 62
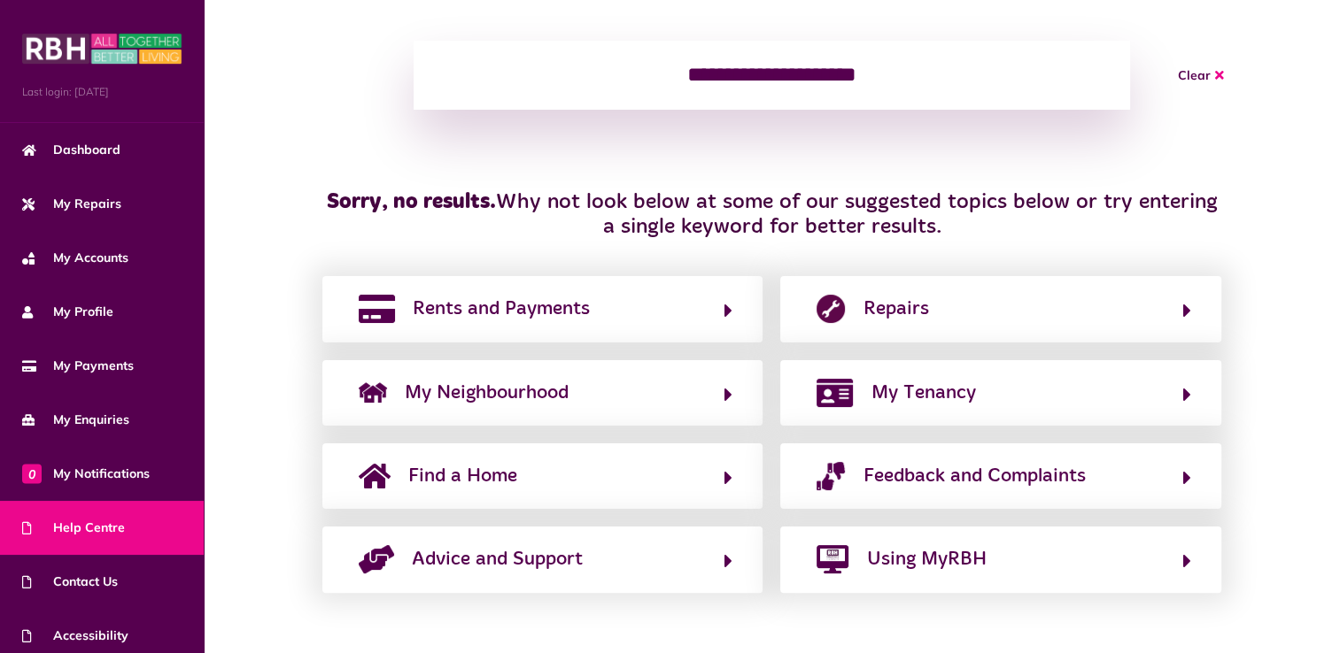
scroll to position [267, 0]
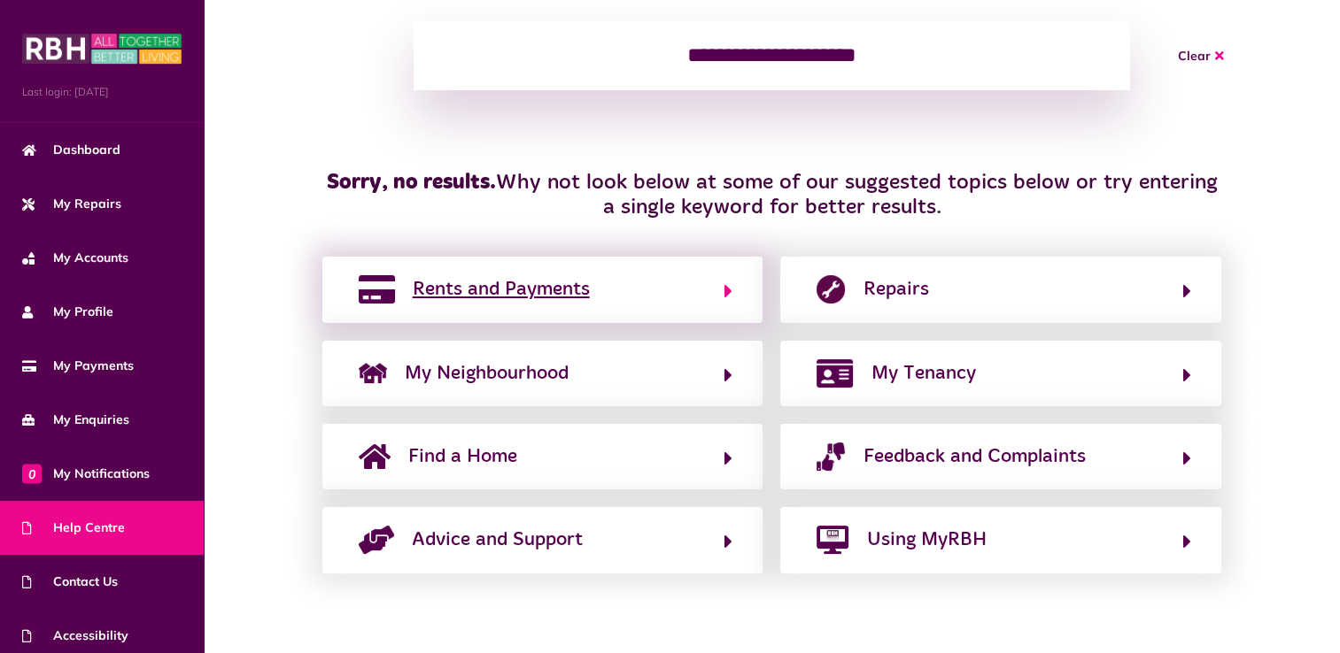
click at [597, 282] on button "Rents and Payments" at bounding box center [542, 289] width 379 height 30
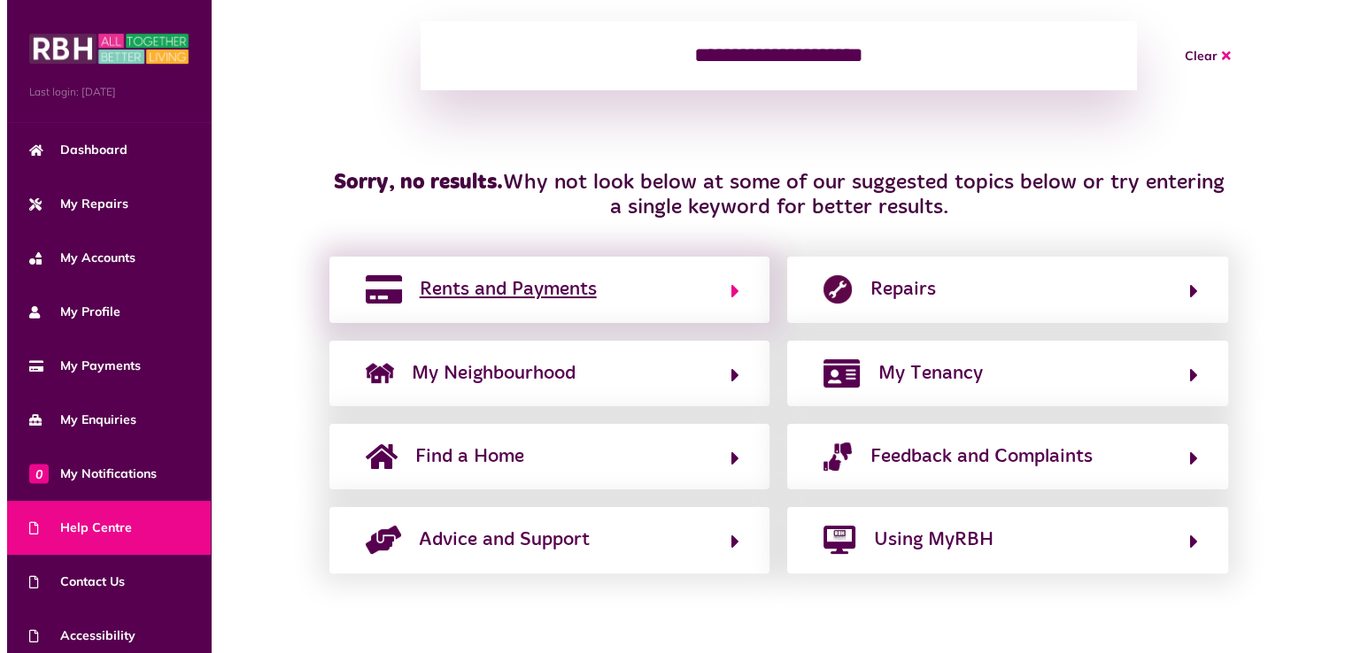
scroll to position [0, 0]
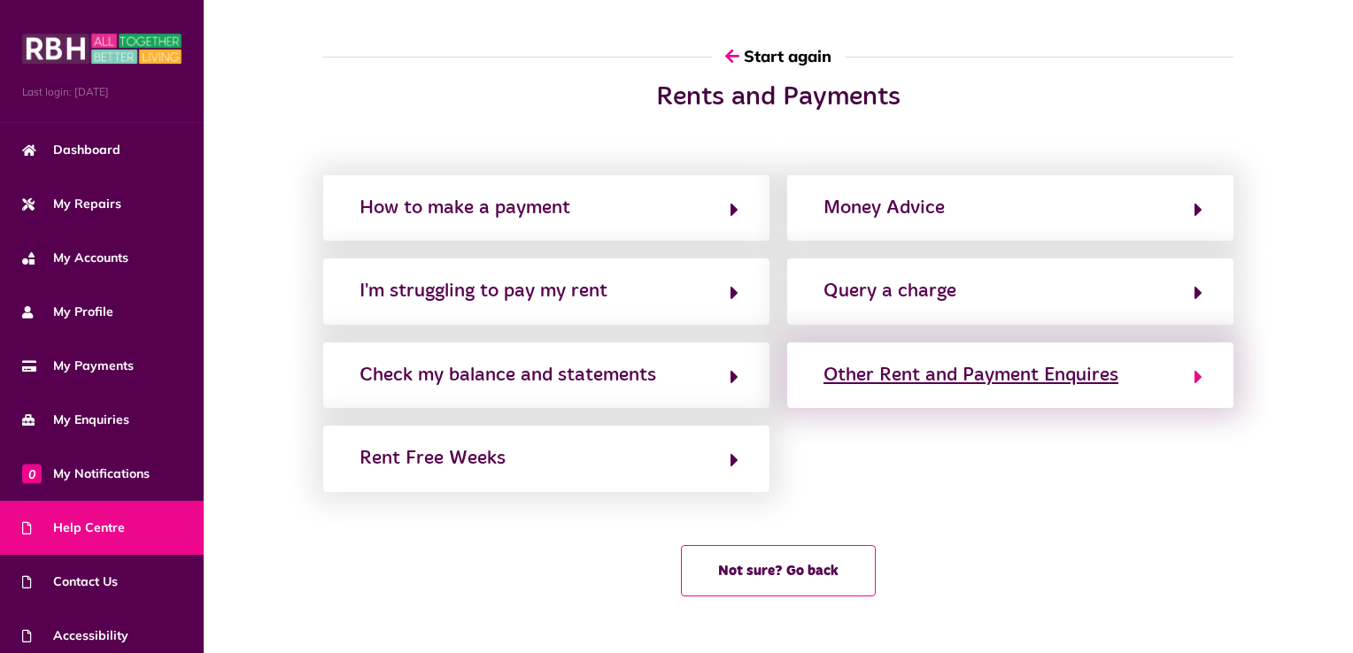
click at [994, 370] on div "Other Rent and Payment Enquires" at bounding box center [970, 375] width 295 height 28
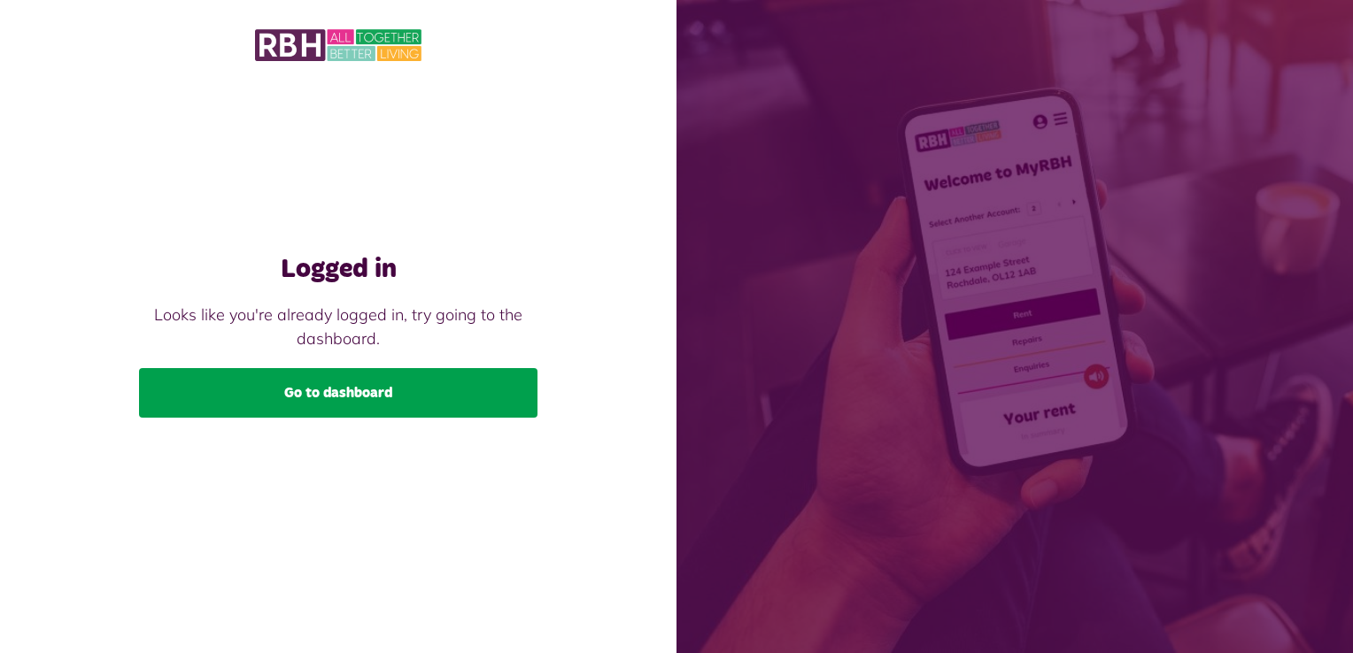
click at [324, 403] on link "Go to dashboard" at bounding box center [338, 393] width 398 height 50
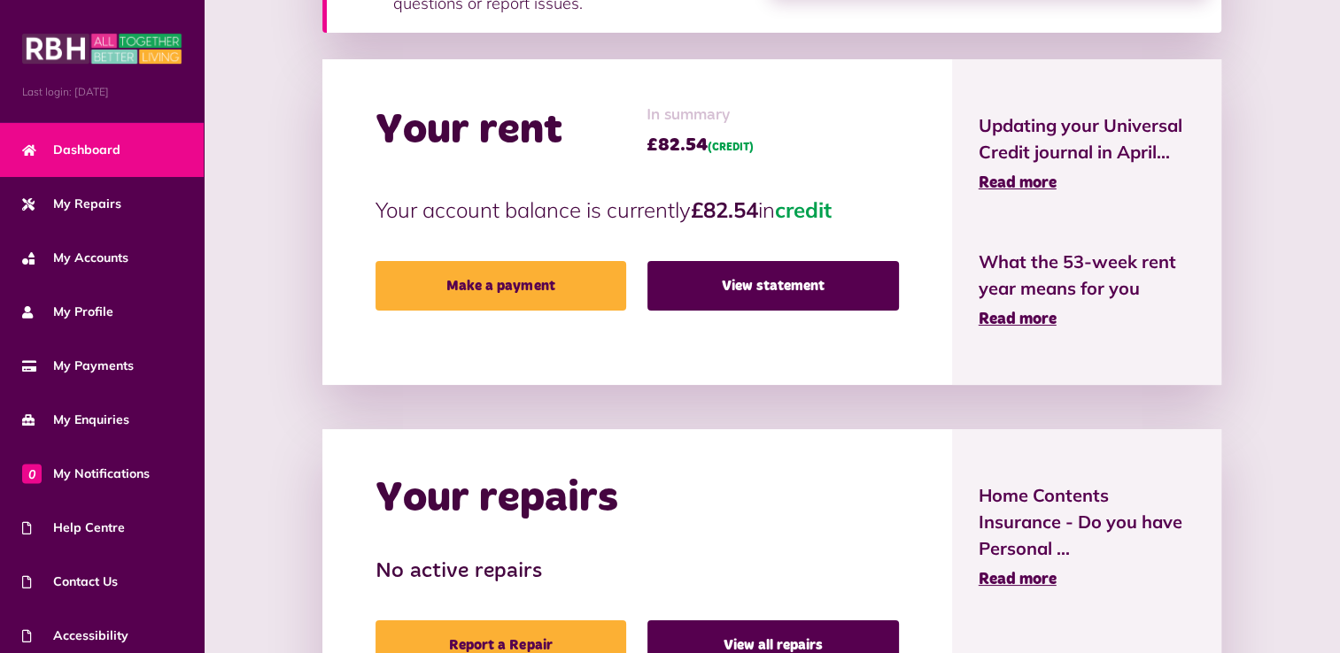
scroll to position [496, 0]
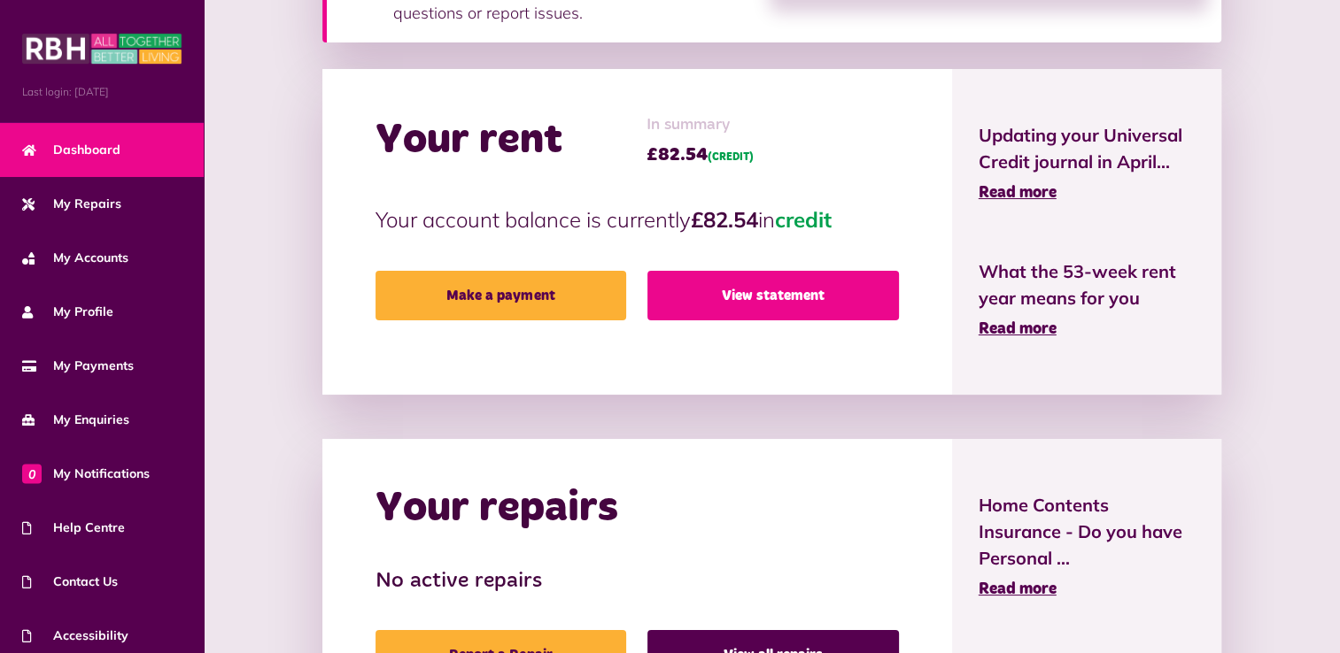
click at [814, 307] on link "View statement" at bounding box center [772, 296] width 251 height 50
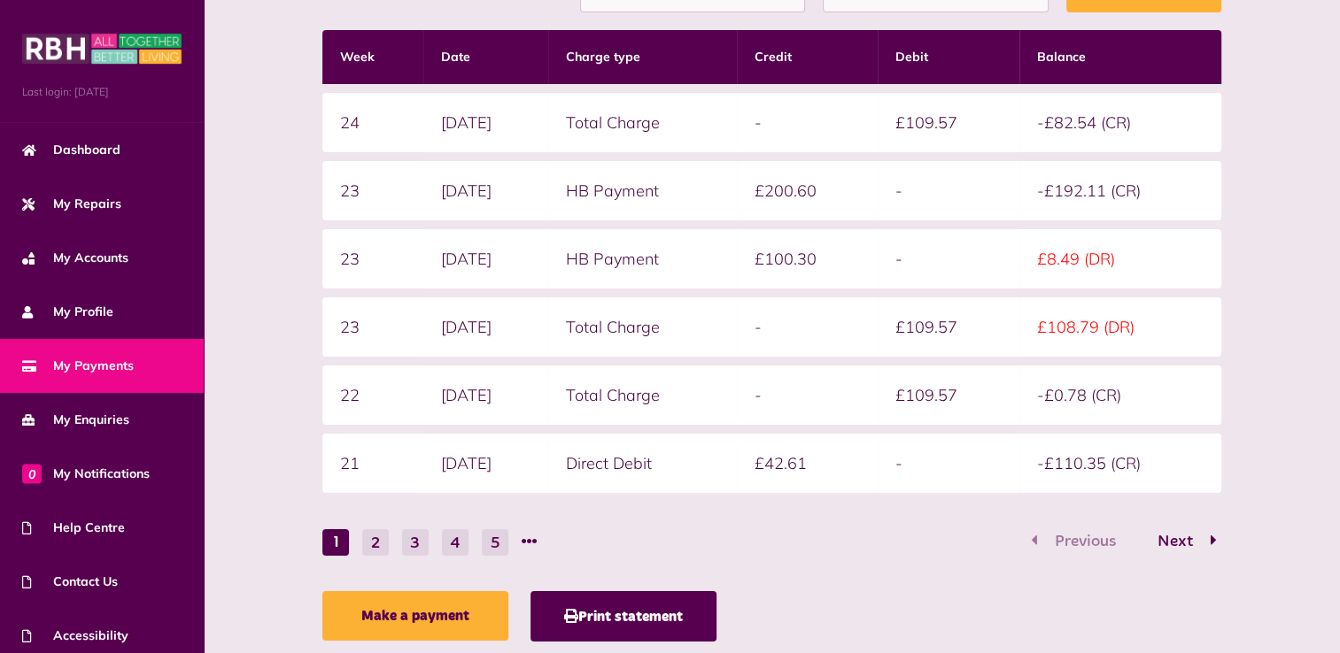
scroll to position [456, 0]
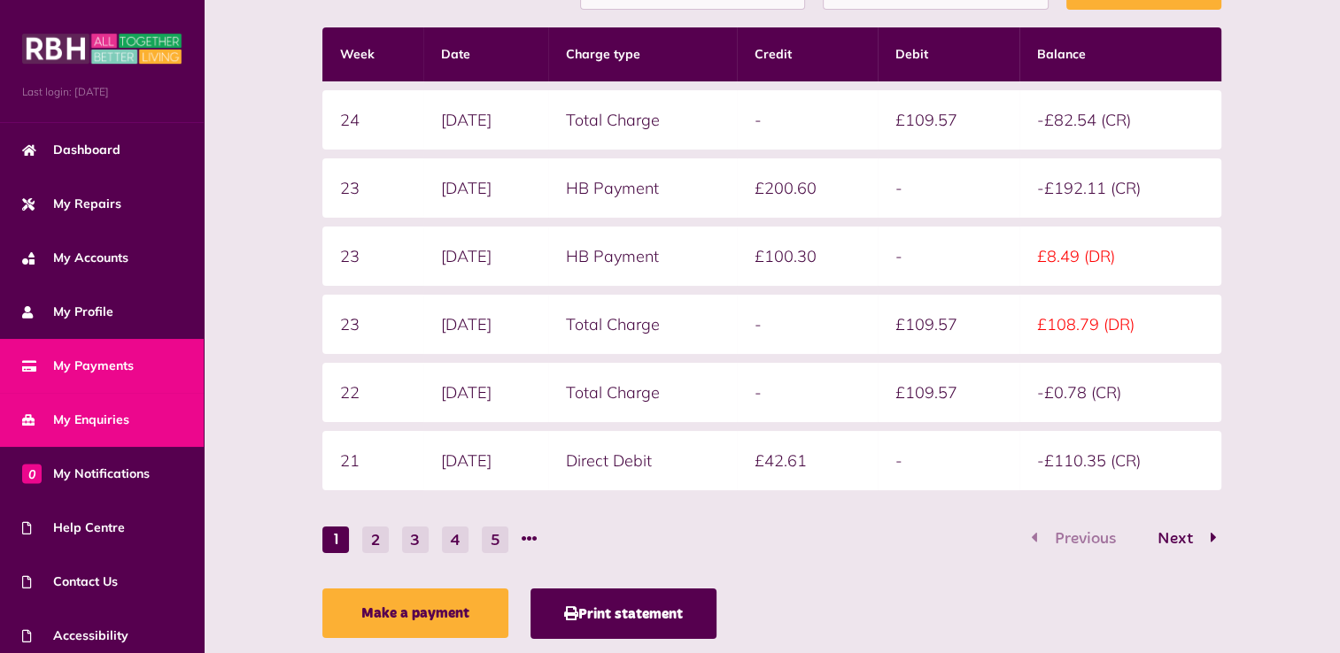
click at [131, 419] on link "My Enquiries" at bounding box center [102, 420] width 204 height 54
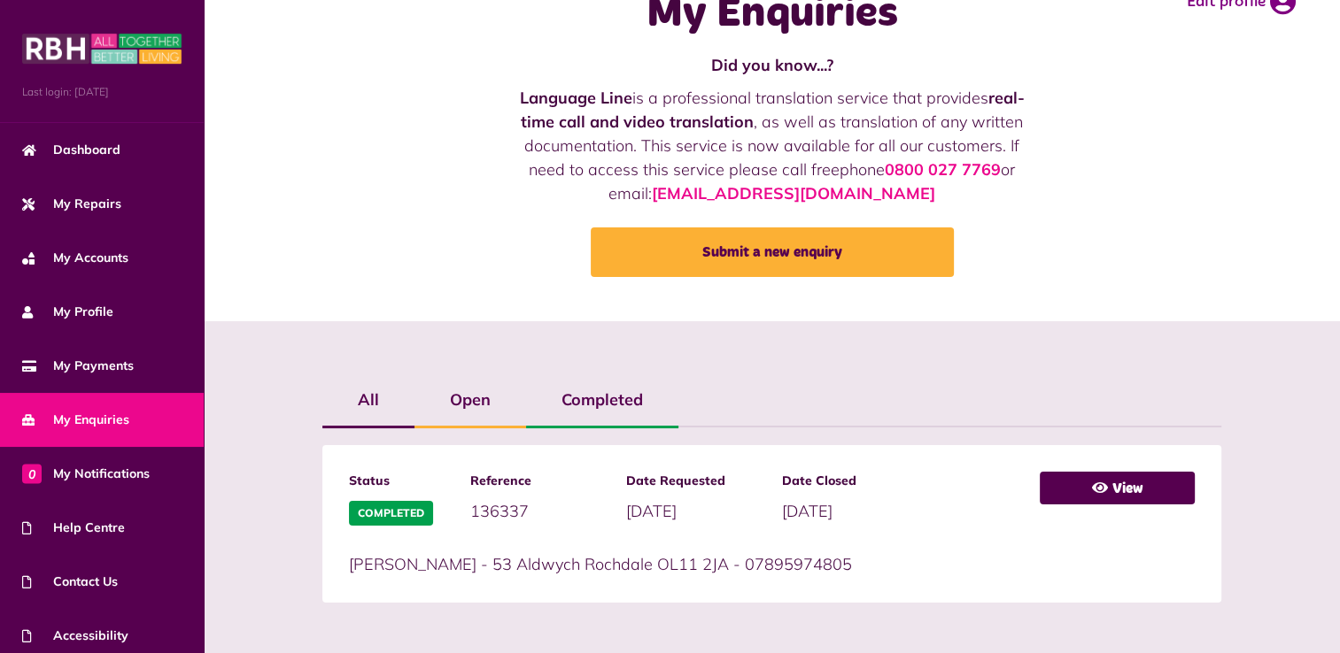
scroll to position [57, 0]
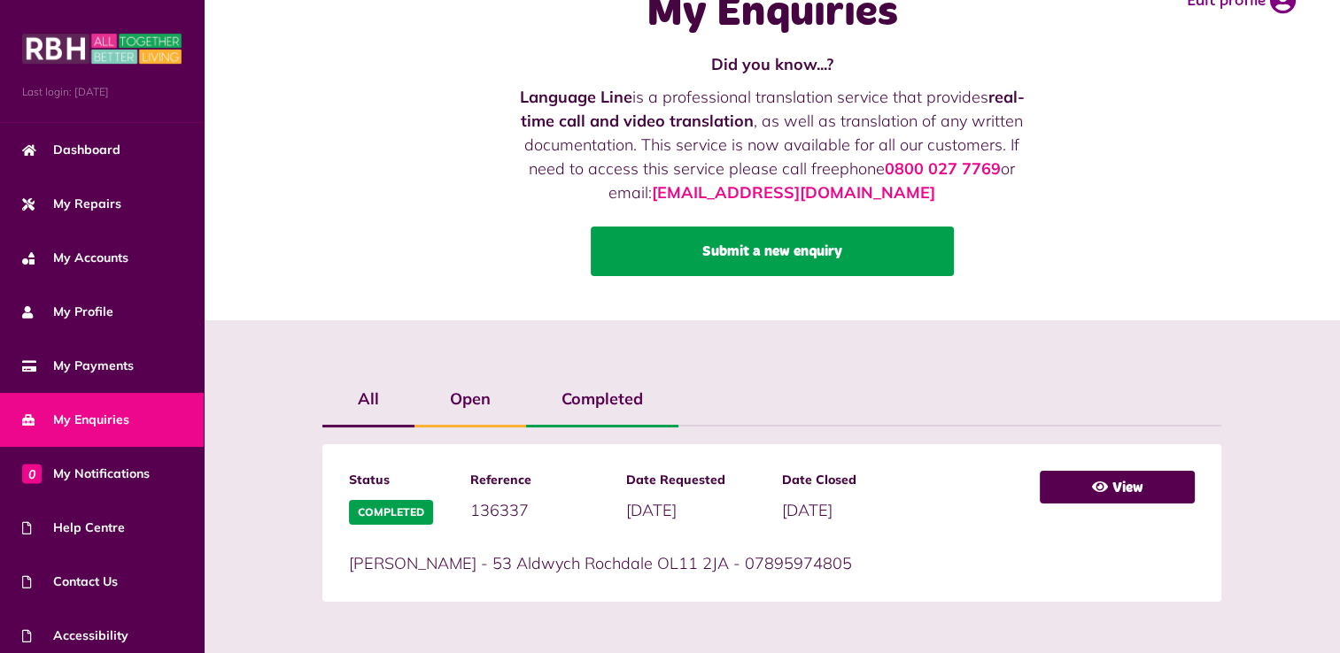
click at [794, 246] on link "Submit a new enquiry" at bounding box center [772, 252] width 363 height 50
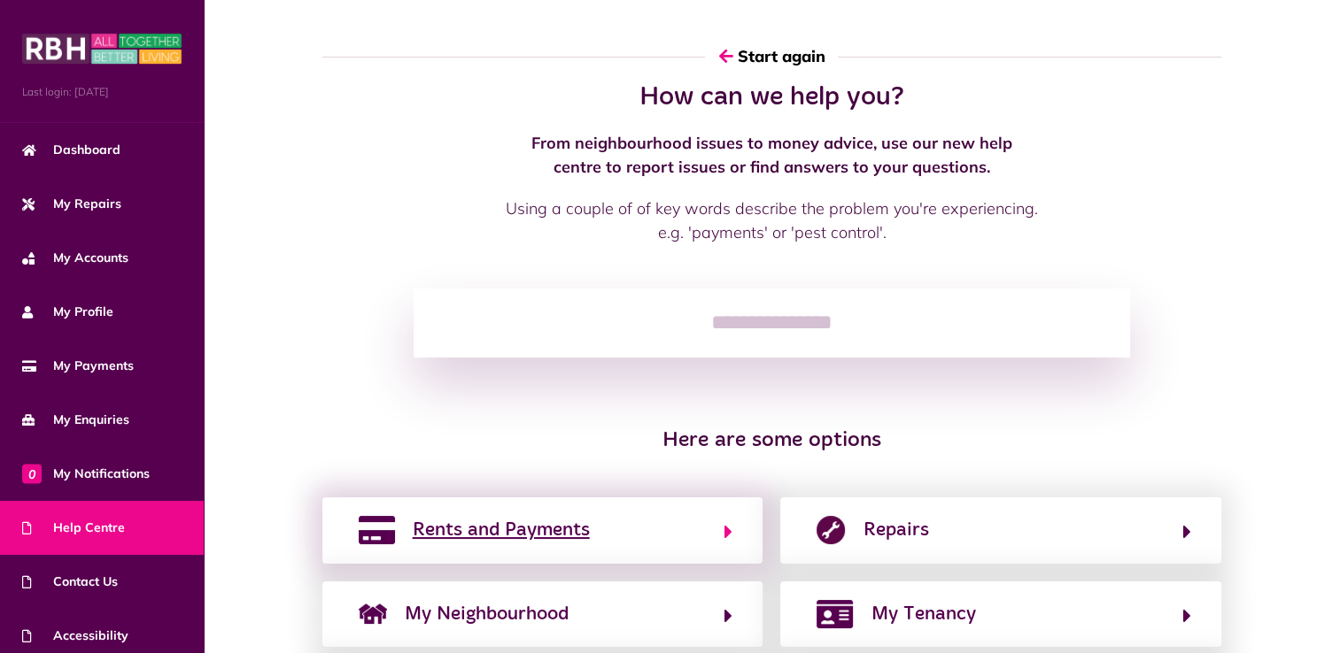
click at [609, 527] on button "Rents and Payments" at bounding box center [542, 530] width 379 height 30
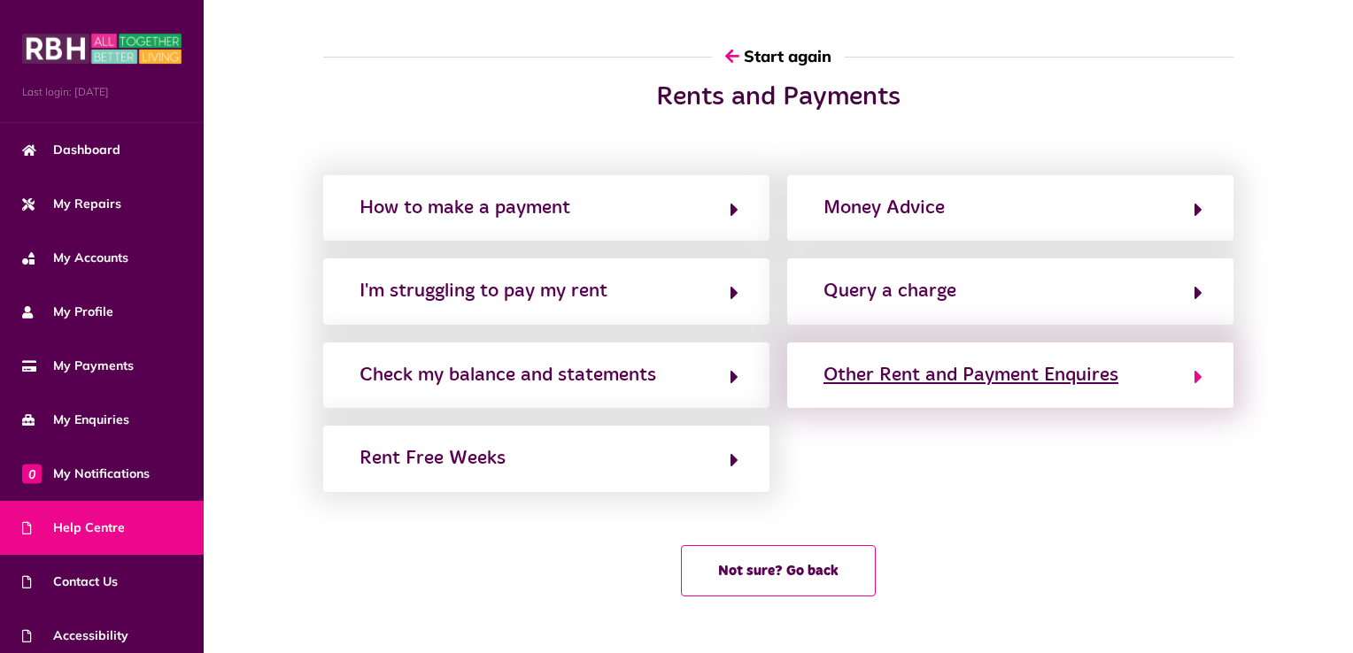
click at [1002, 379] on div "Other Rent and Payment Enquires" at bounding box center [970, 375] width 295 height 28
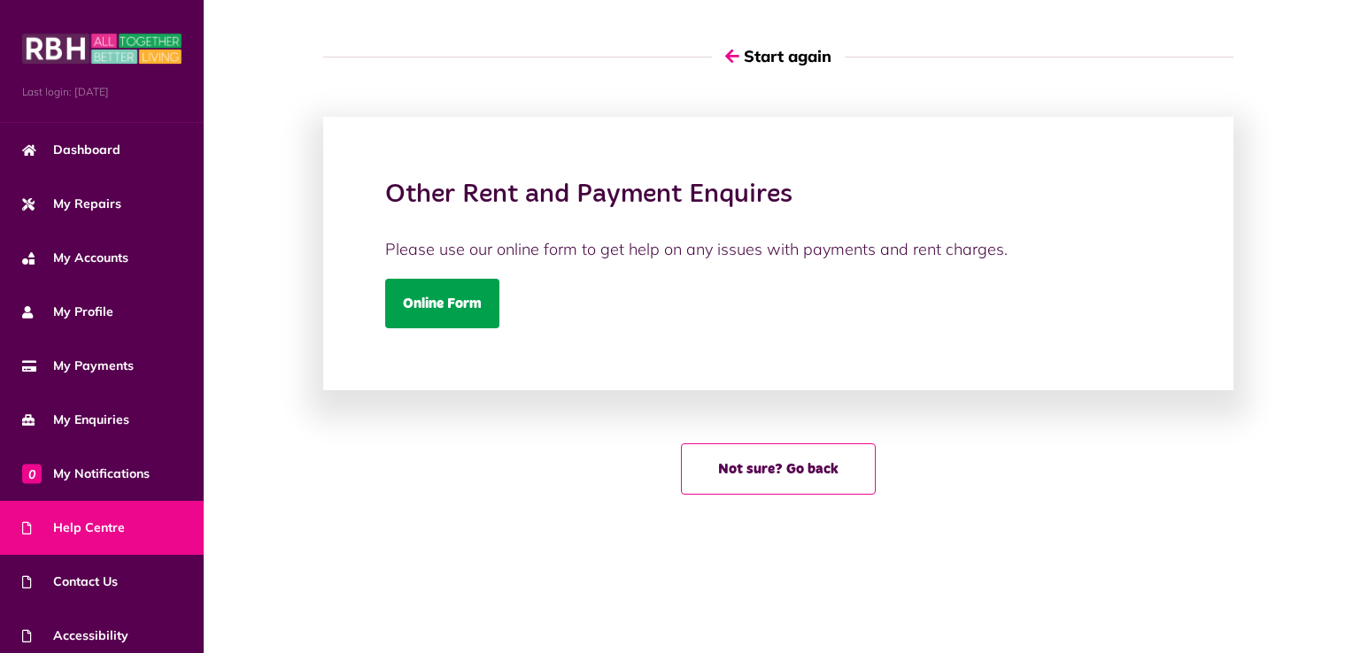
click at [456, 305] on link "Online Form" at bounding box center [442, 304] width 114 height 50
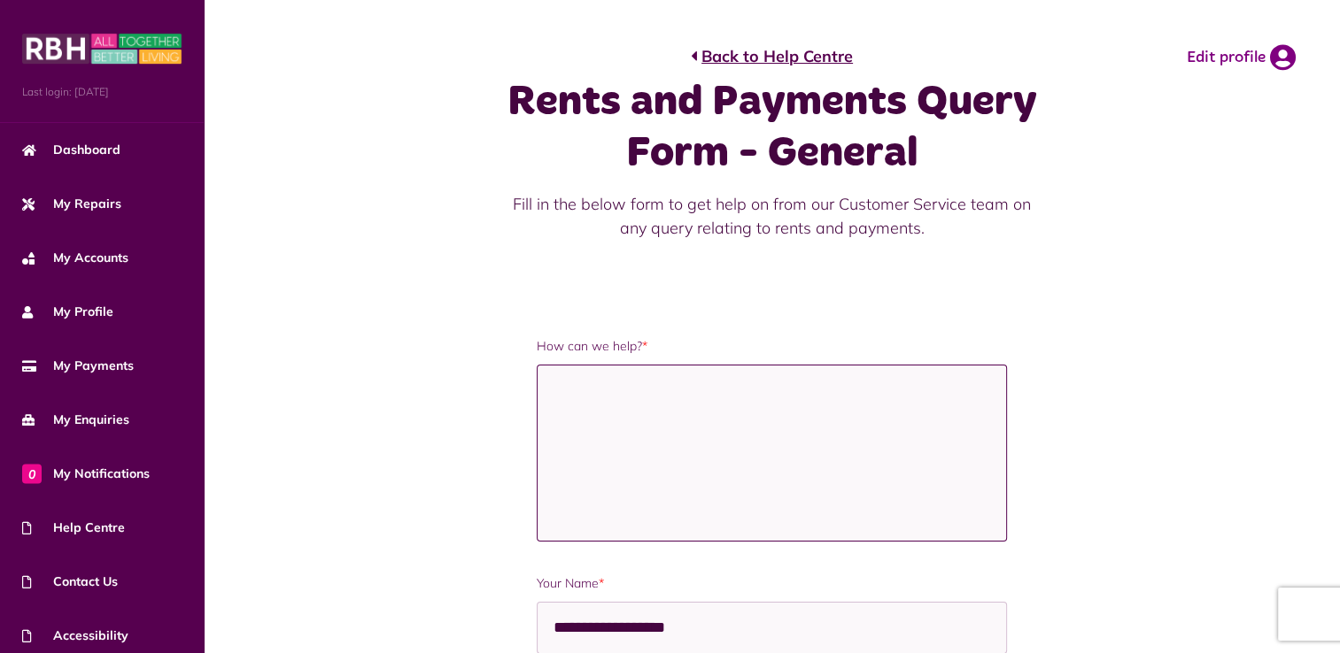
click at [605, 396] on textarea "How can we help? *" at bounding box center [771, 453] width 469 height 177
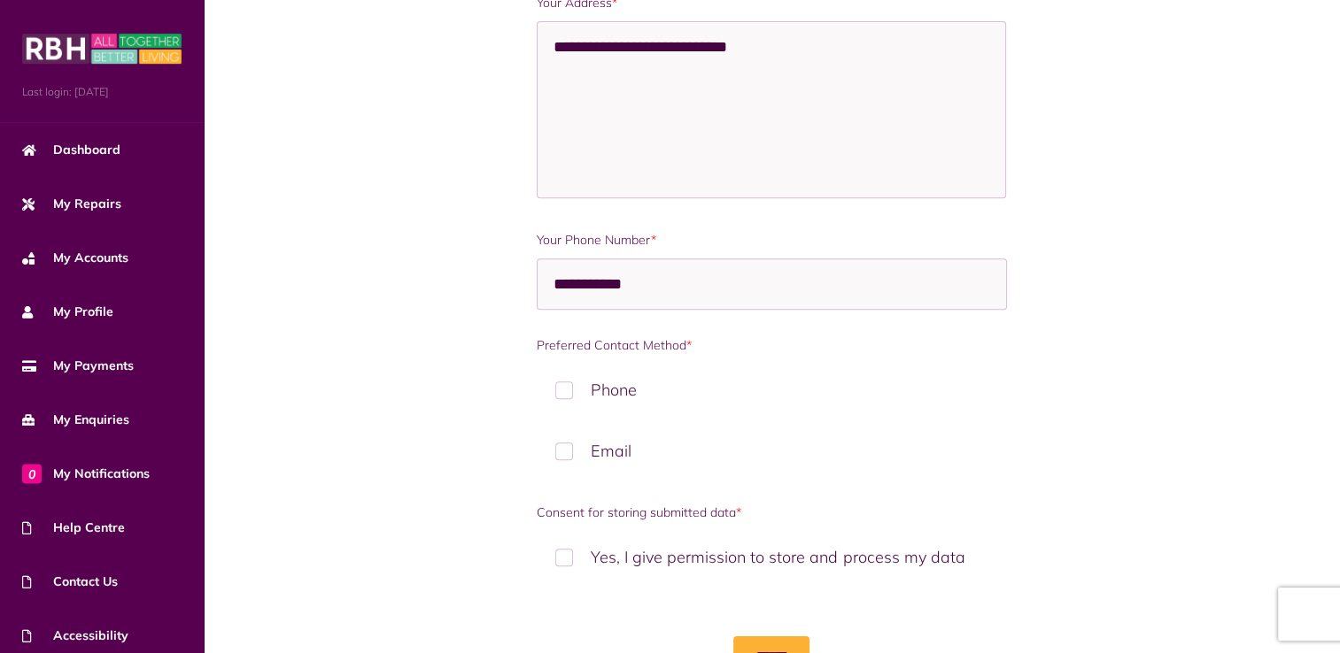
scroll to position [868, 0]
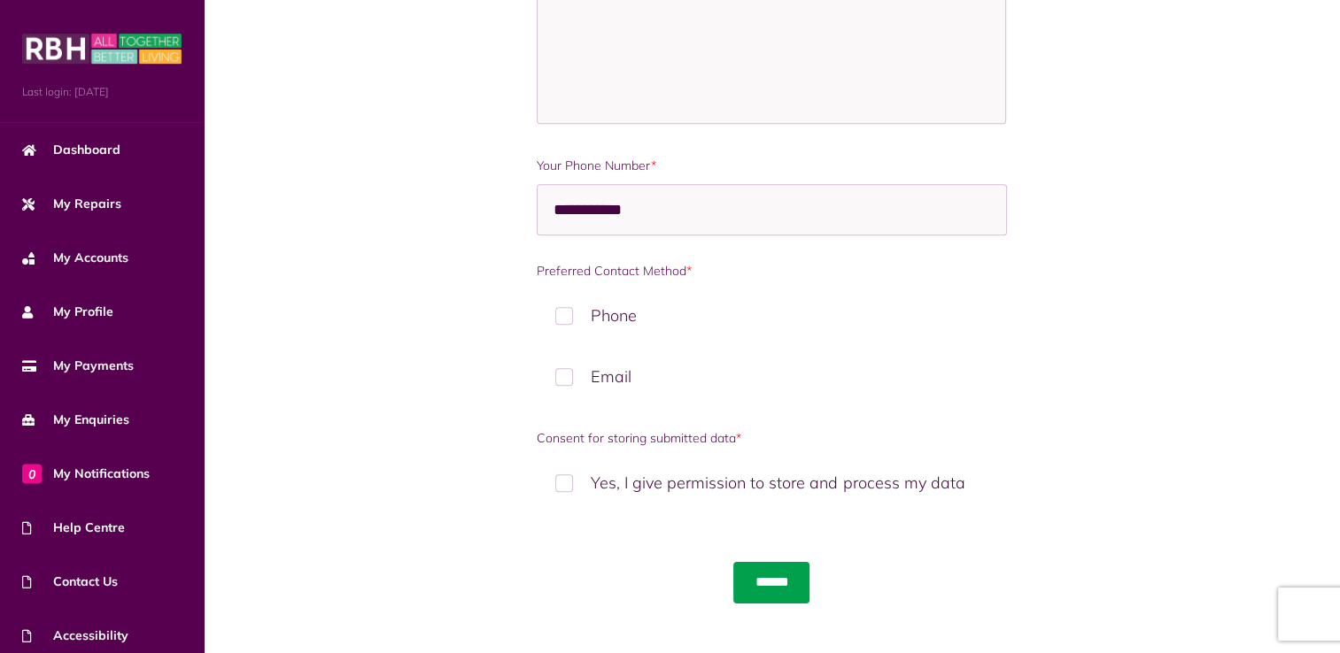
type textarea "**********"
click at [809, 589] on input "******" at bounding box center [771, 582] width 76 height 41
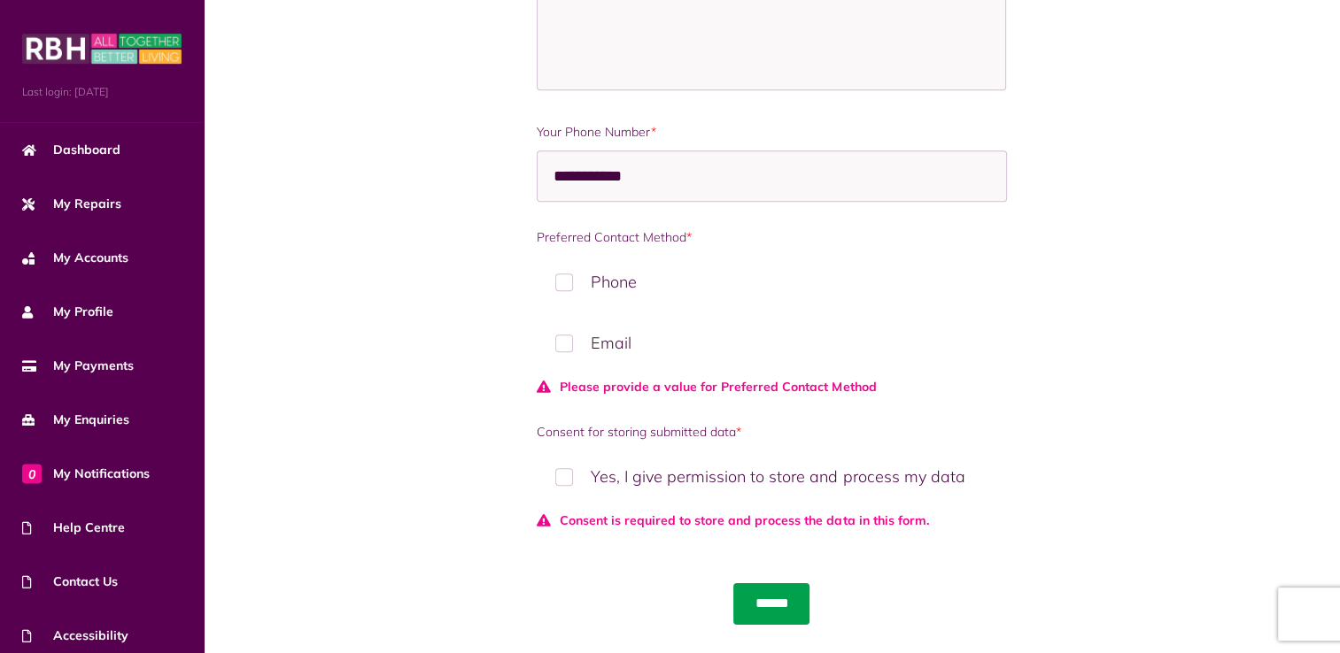
scroll to position [924, 0]
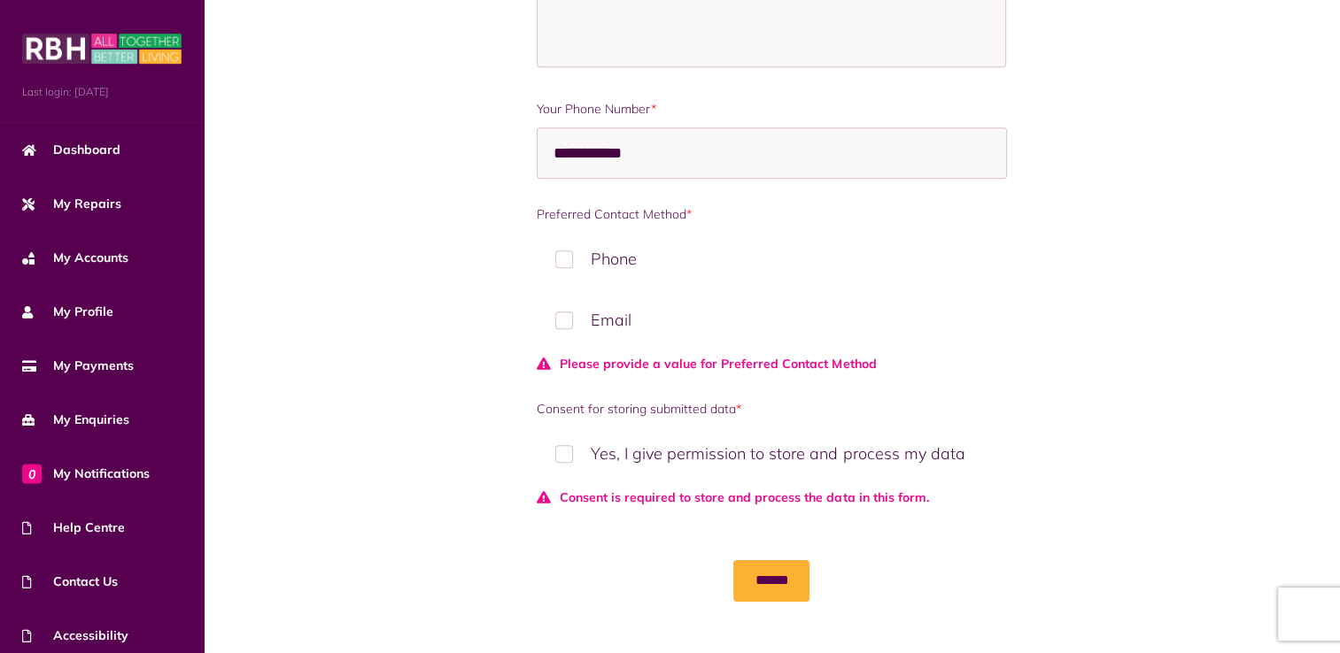
click at [623, 277] on label "Phone" at bounding box center [771, 259] width 469 height 52
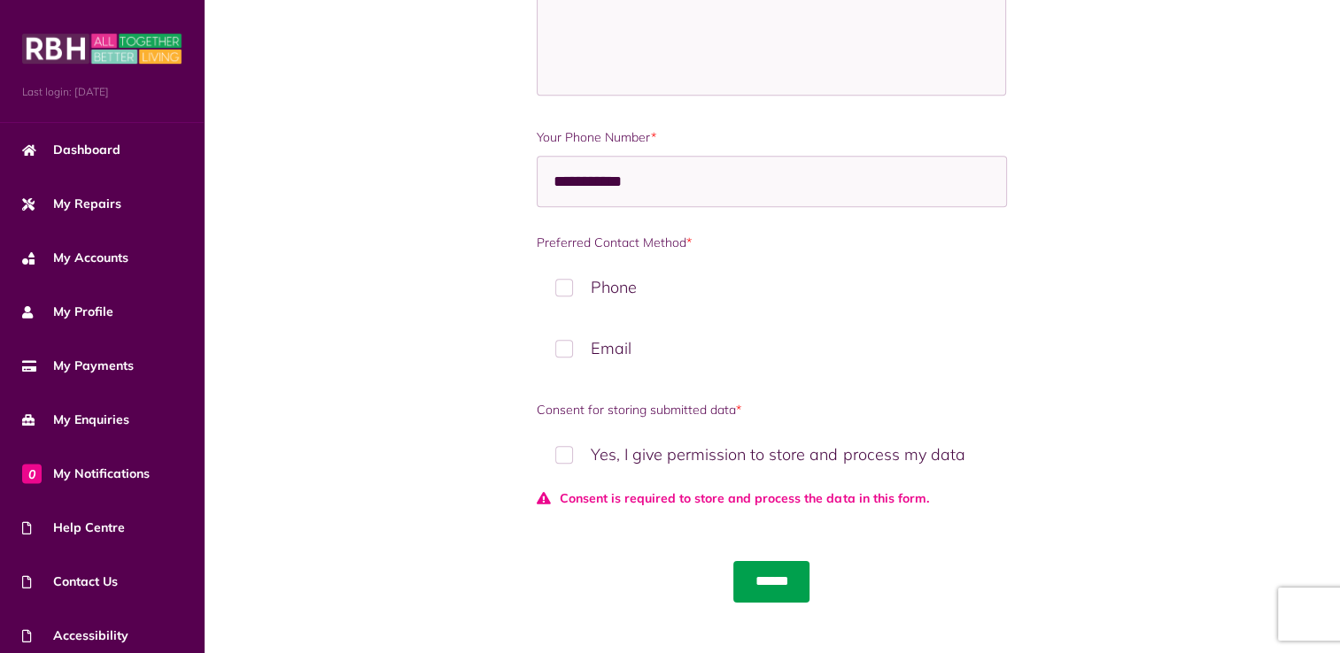
click at [742, 577] on input "******" at bounding box center [771, 581] width 76 height 41
click at [768, 580] on input "******" at bounding box center [771, 581] width 76 height 41
click at [564, 467] on label "Yes, I give permission to store and process my data" at bounding box center [771, 455] width 469 height 52
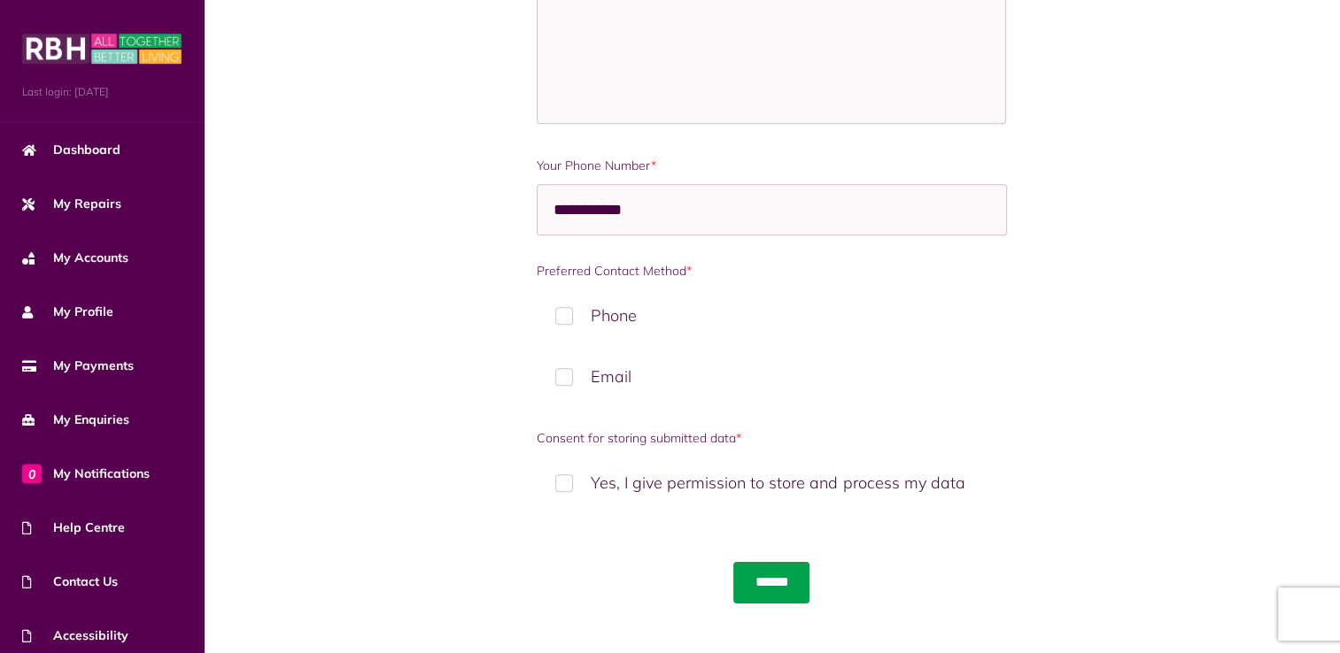
click at [745, 579] on input "******" at bounding box center [771, 582] width 76 height 41
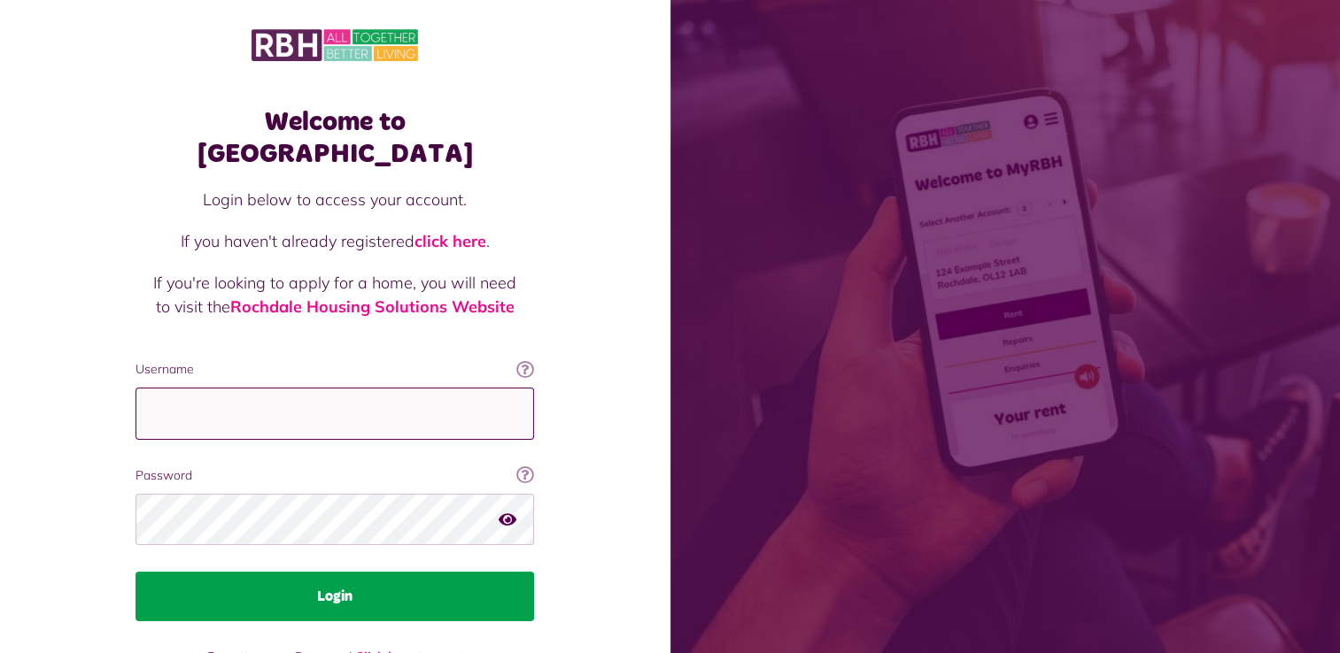
type input "**********"
click at [334, 572] on button "Login" at bounding box center [334, 597] width 398 height 50
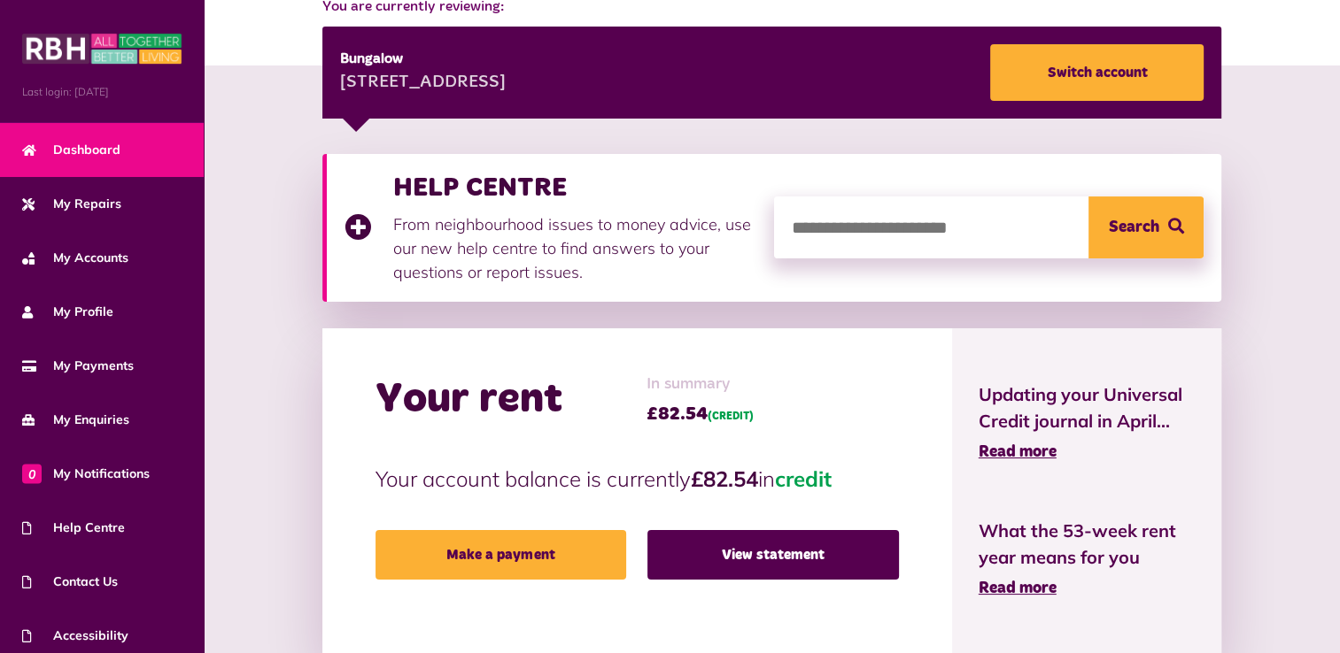
scroll to position [266, 0]
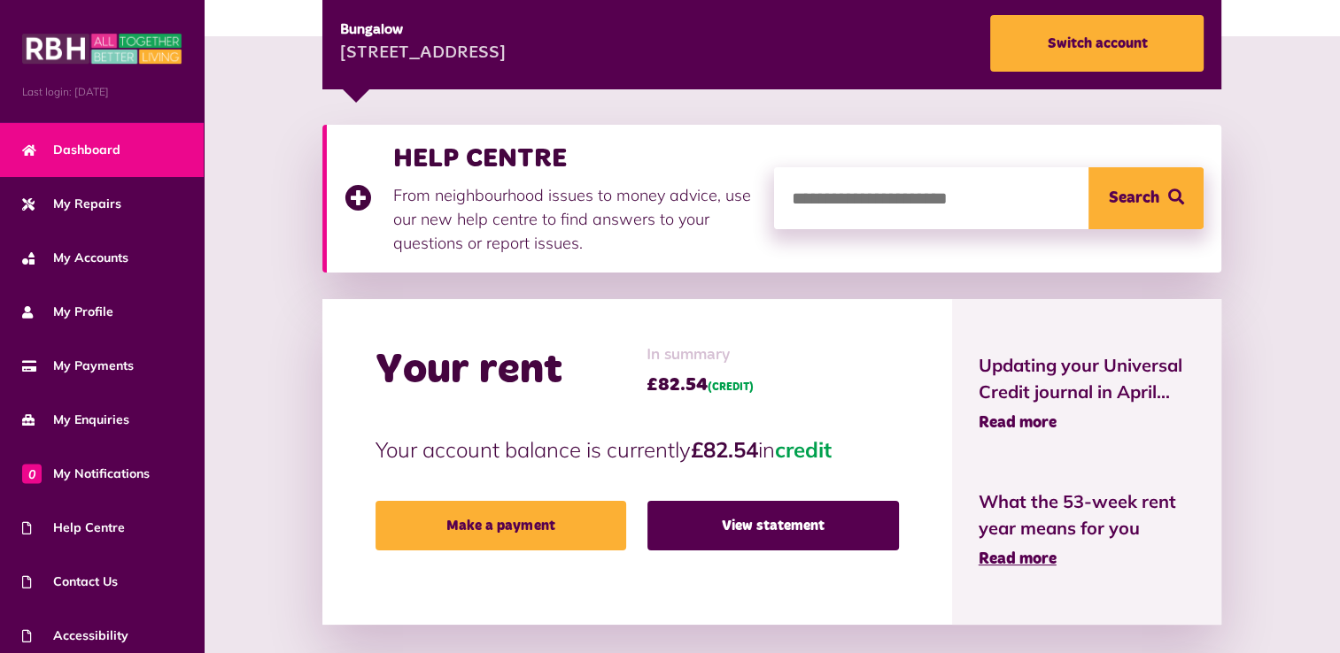
click at [1020, 420] on span "Read more" at bounding box center [1017, 423] width 78 height 16
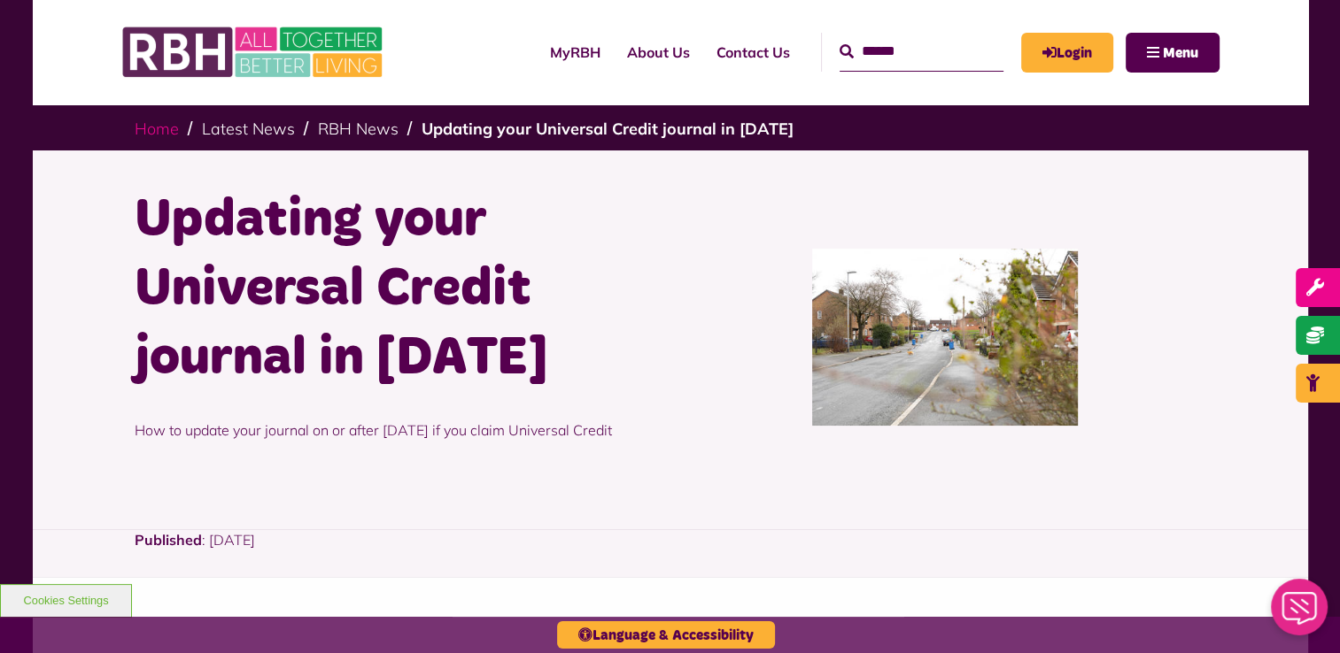
click at [157, 127] on link "Home" at bounding box center [157, 129] width 44 height 20
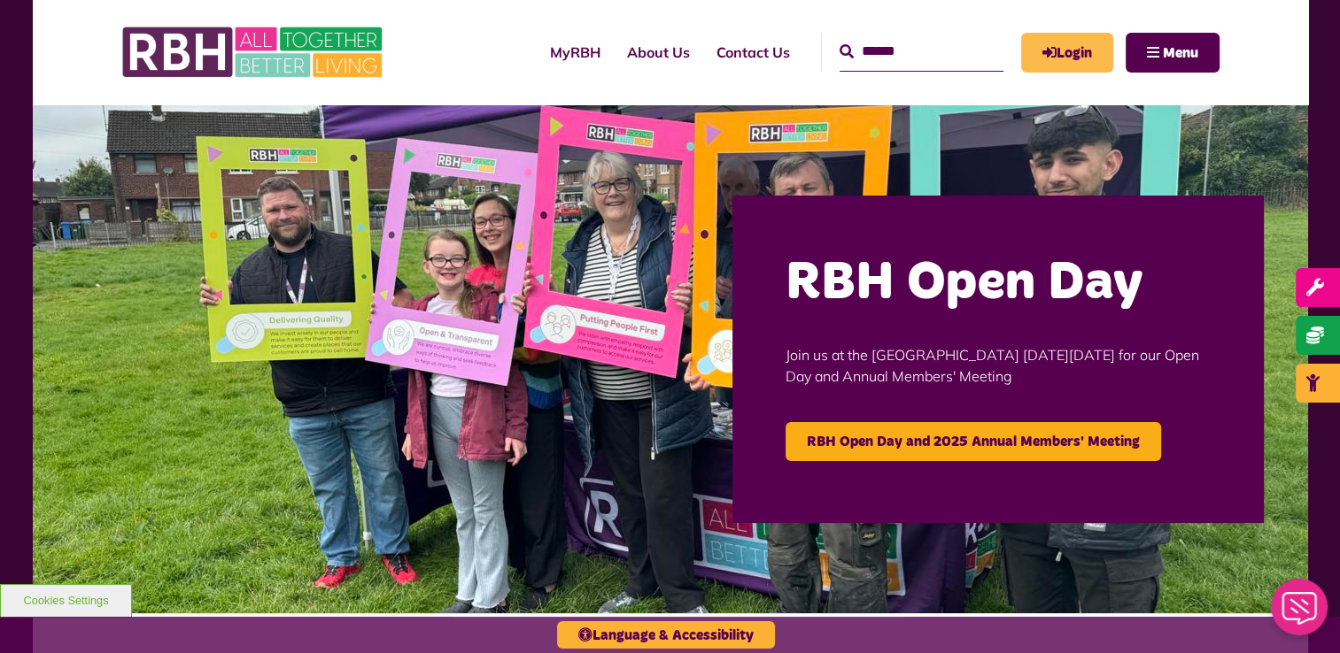
click at [1055, 49] on link "Login" at bounding box center [1067, 53] width 92 height 40
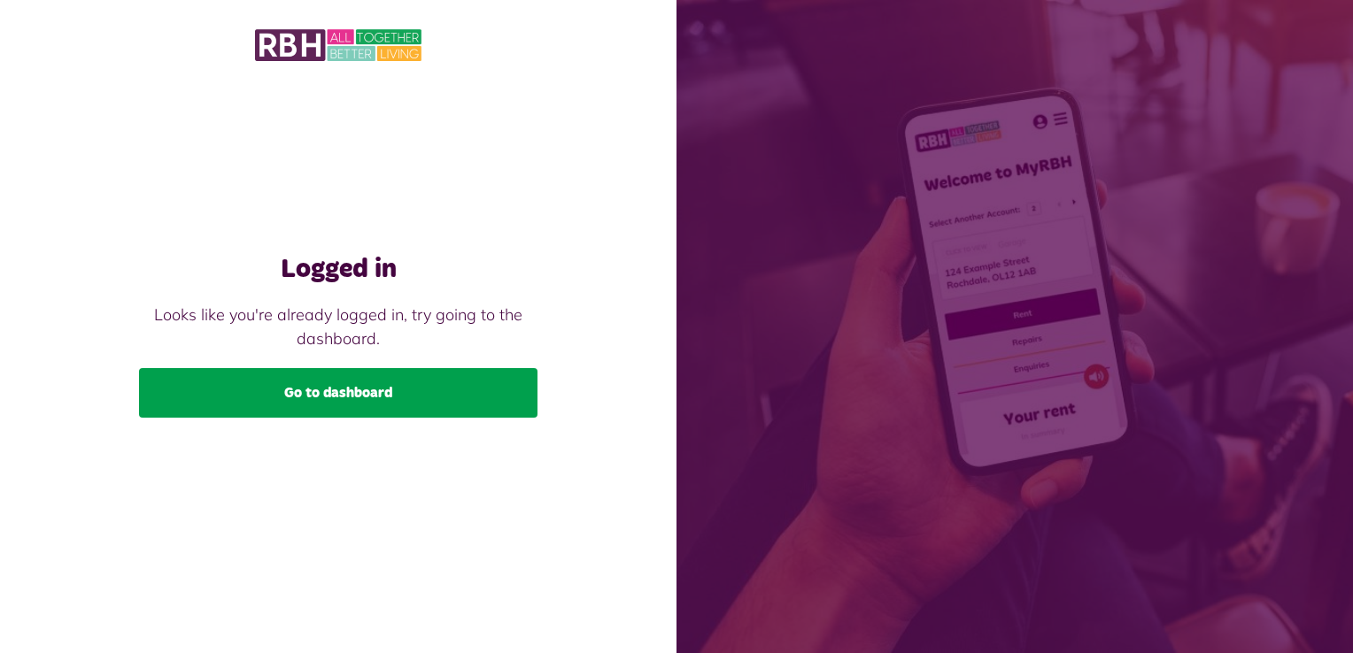
click at [352, 389] on link "Go to dashboard" at bounding box center [338, 393] width 398 height 50
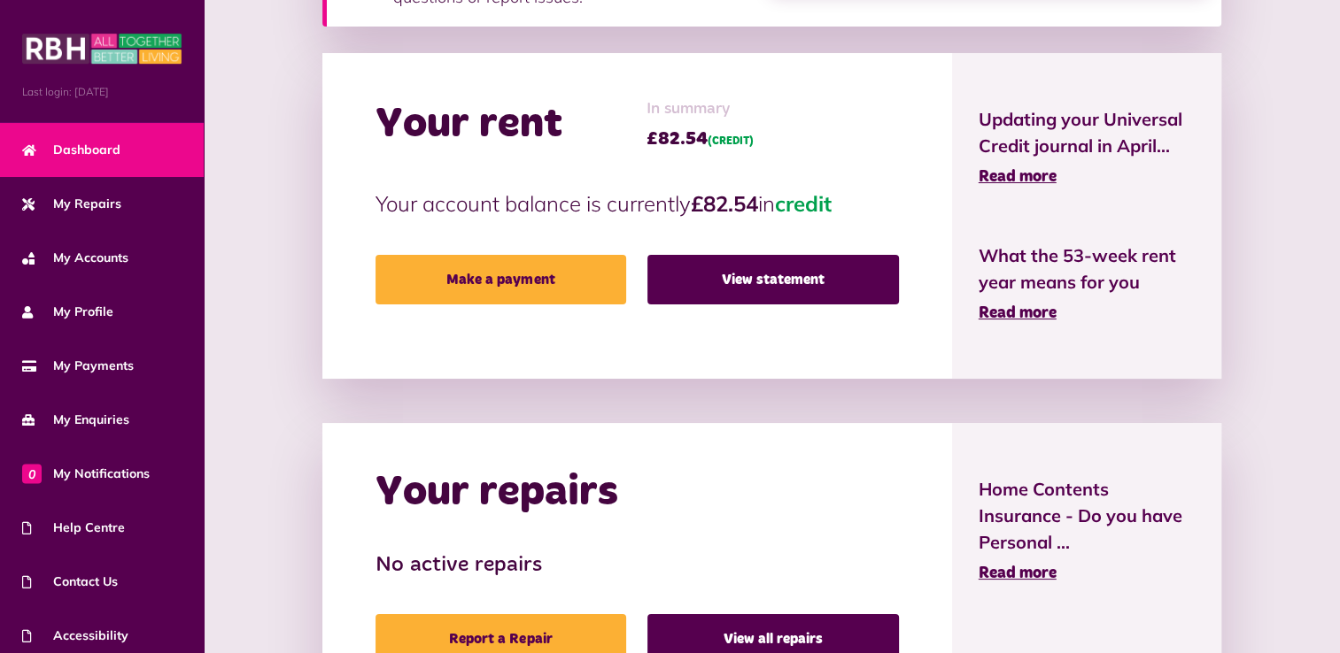
scroll to position [508, 0]
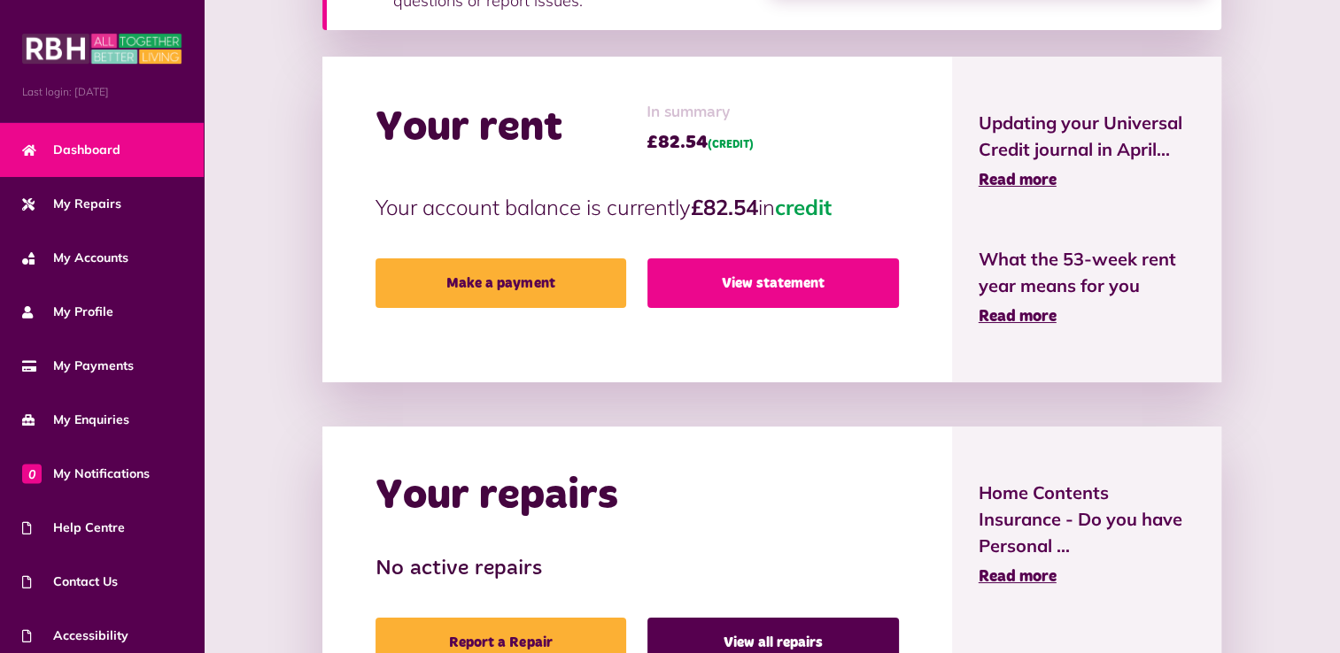
click at [815, 284] on link "View statement" at bounding box center [772, 284] width 251 height 50
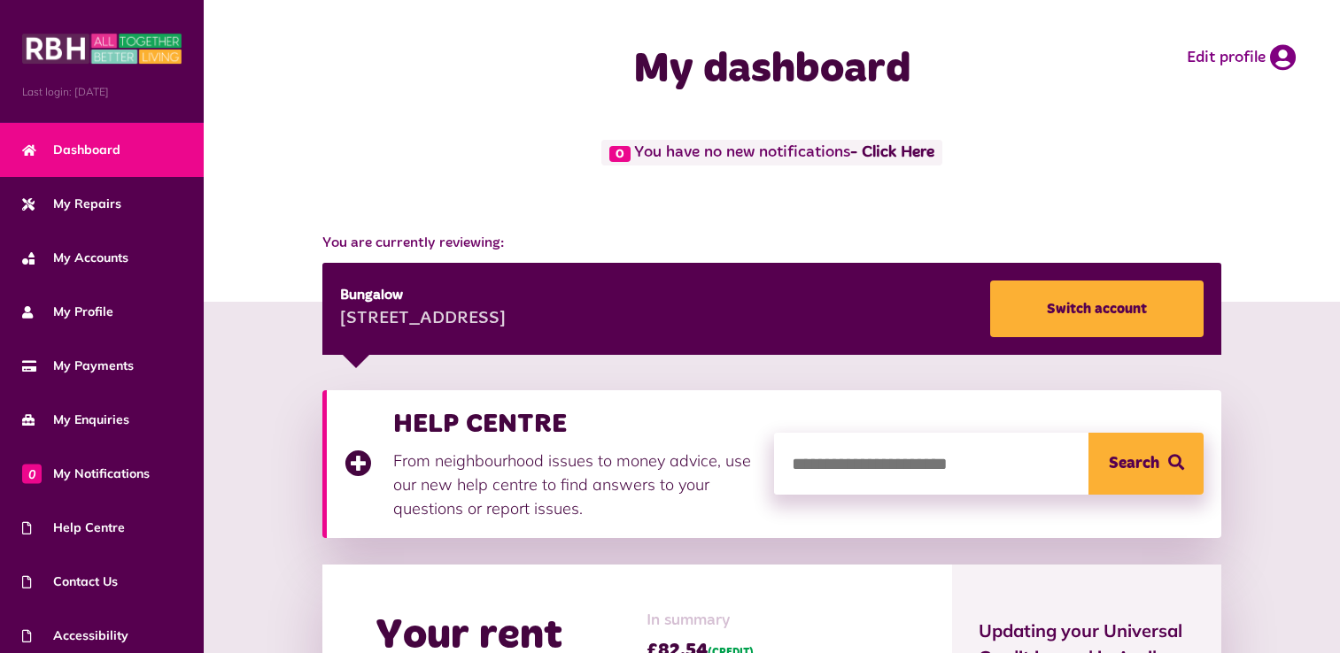
scroll to position [506, 0]
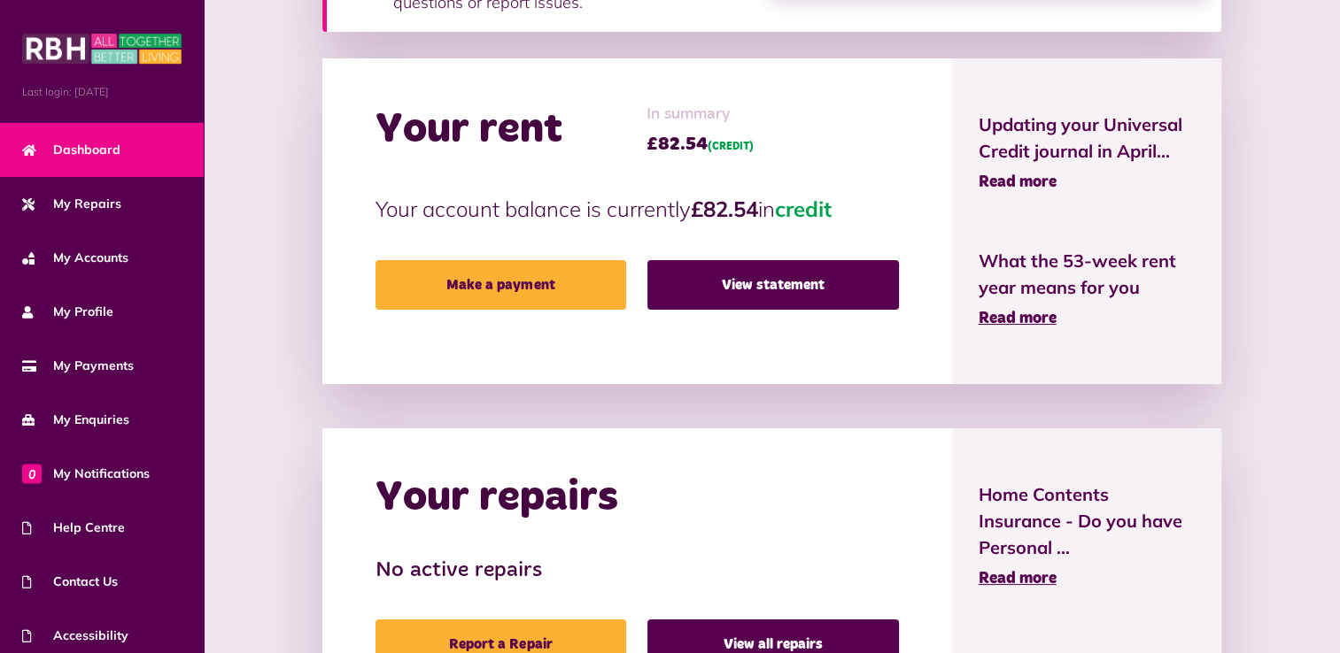
click at [1046, 174] on span "Read more" at bounding box center [1017, 182] width 78 height 16
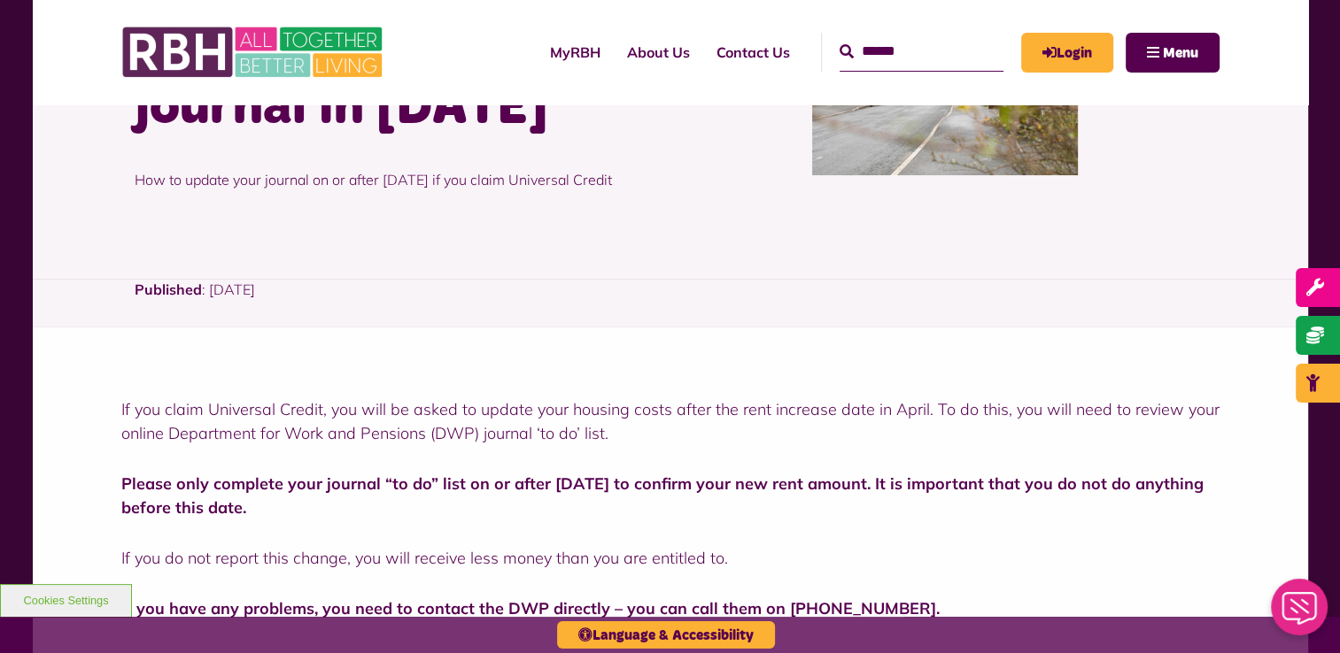
scroll to position [283, 0]
